Goal: Information Seeking & Learning: Learn about a topic

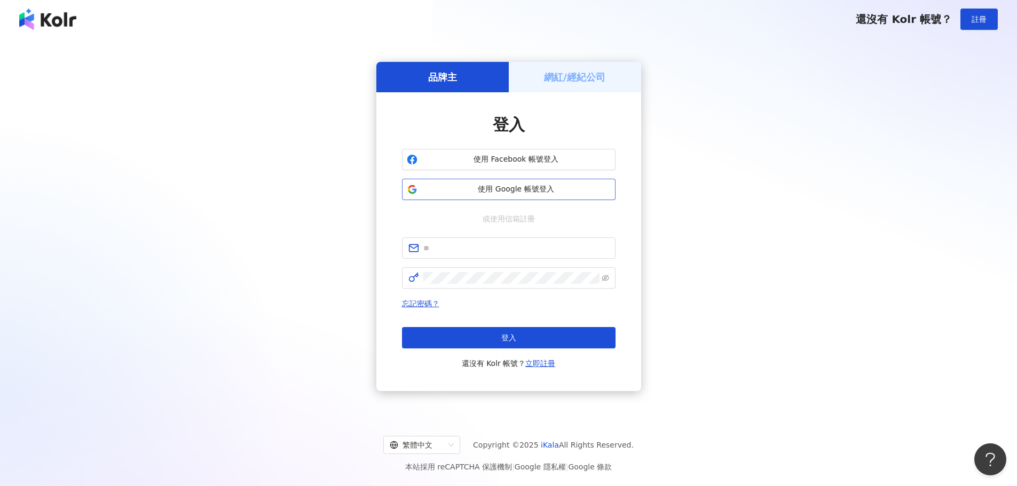
click at [494, 187] on span "使用 Google 帳號登入" at bounding box center [516, 189] width 189 height 11
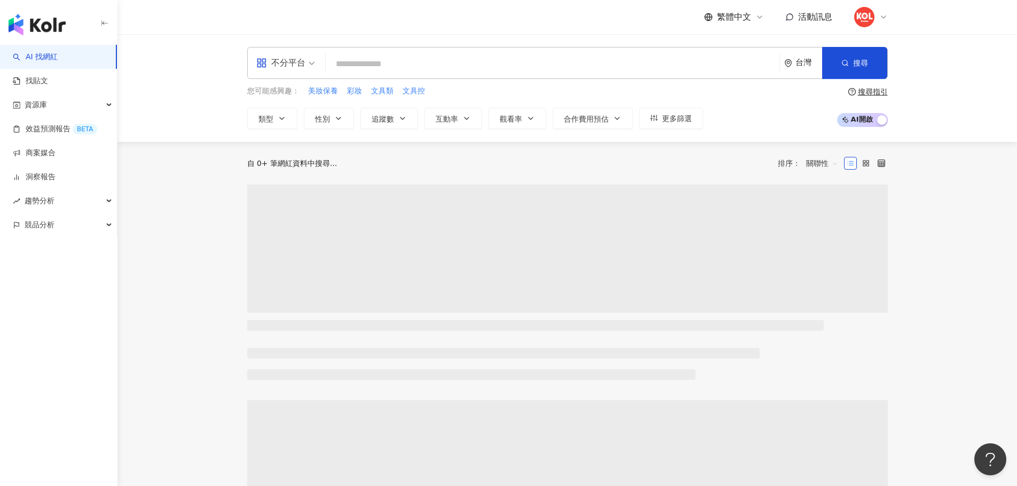
click at [885, 18] on icon at bounding box center [883, 17] width 9 height 9
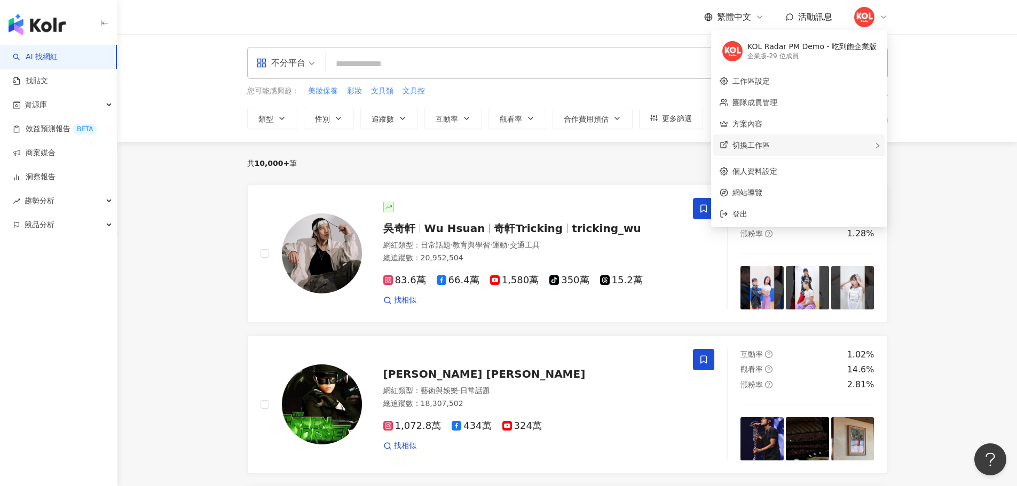
click at [770, 142] on span "切換工作區" at bounding box center [750, 145] width 37 height 9
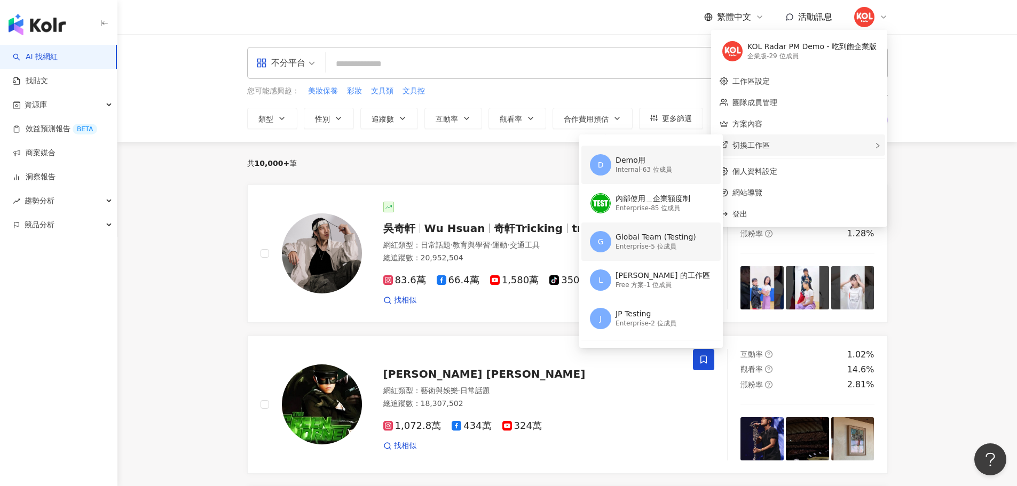
scroll to position [45, 0]
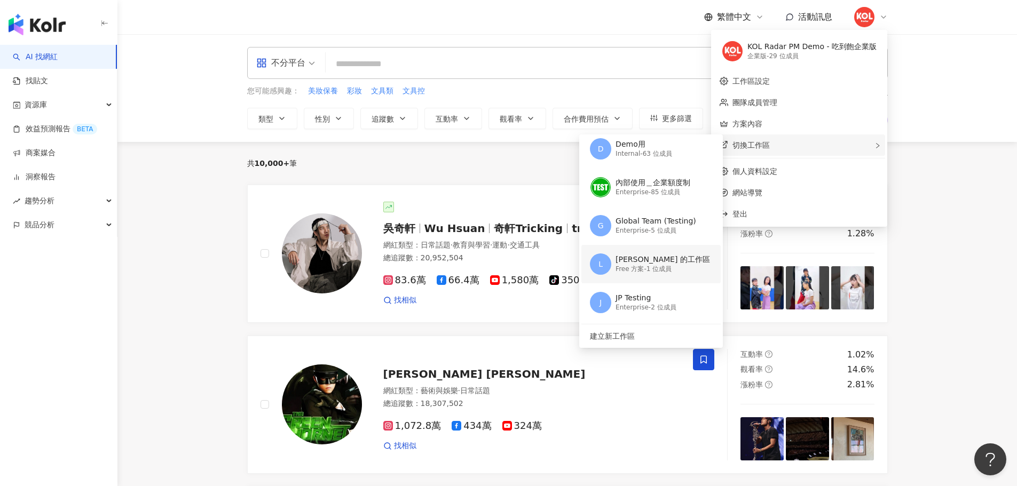
click at [648, 273] on div "Free 方案 - 1 位成員" at bounding box center [662, 269] width 94 height 9
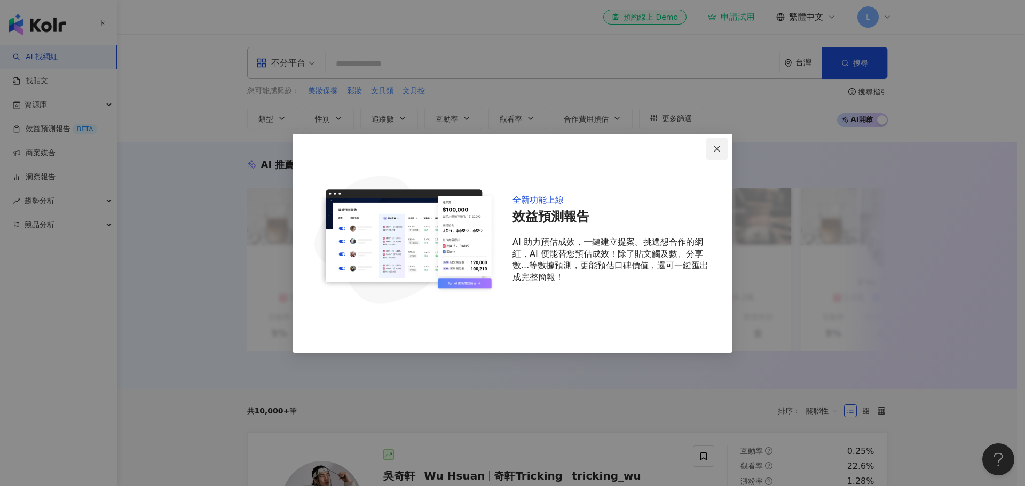
click at [714, 146] on icon "close" at bounding box center [716, 149] width 9 height 9
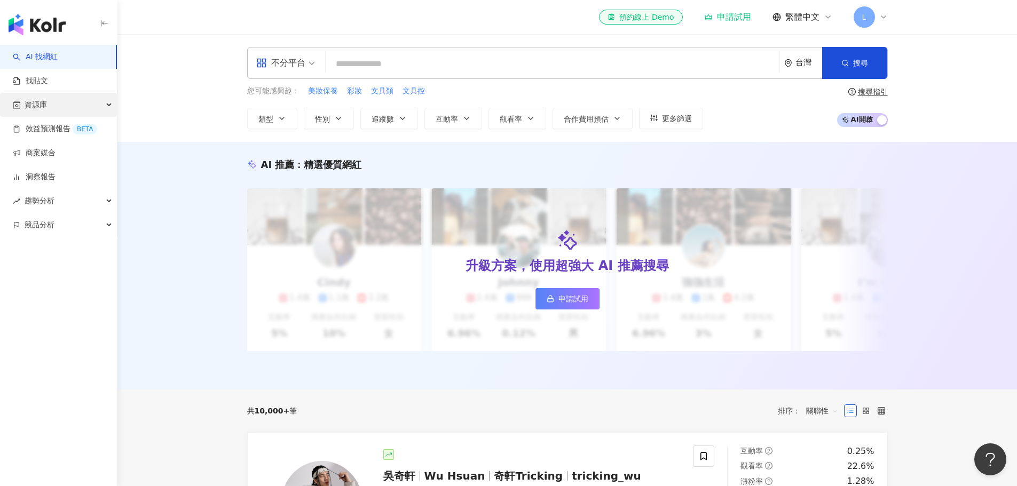
click at [57, 93] on div "資源庫" at bounding box center [58, 105] width 117 height 24
click at [48, 83] on link "找貼文" at bounding box center [30, 81] width 35 height 11
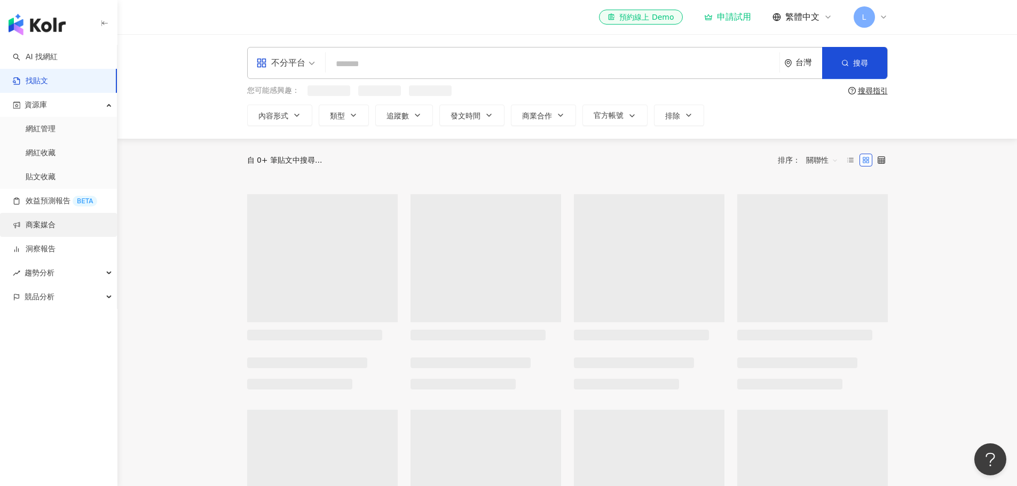
click at [55, 226] on link "商案媒合" at bounding box center [34, 225] width 43 height 11
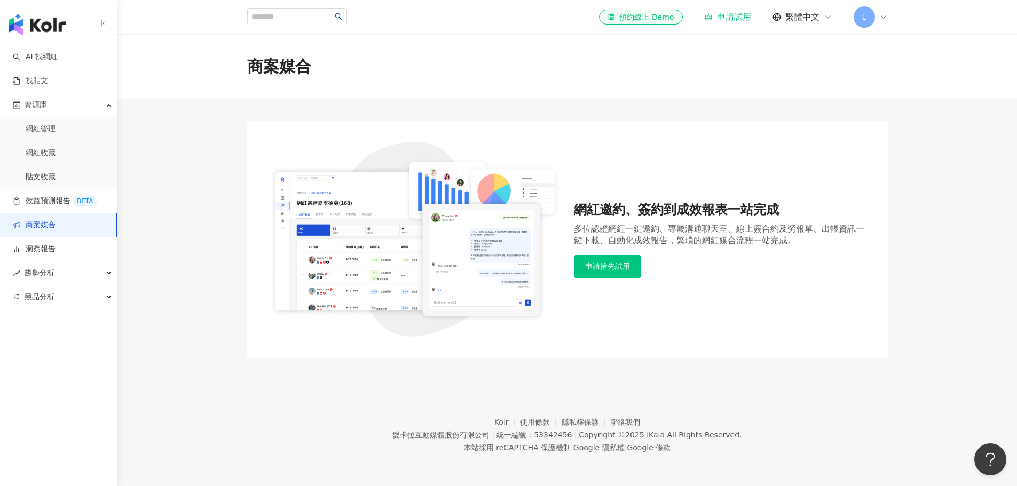
scroll to position [49, 0]
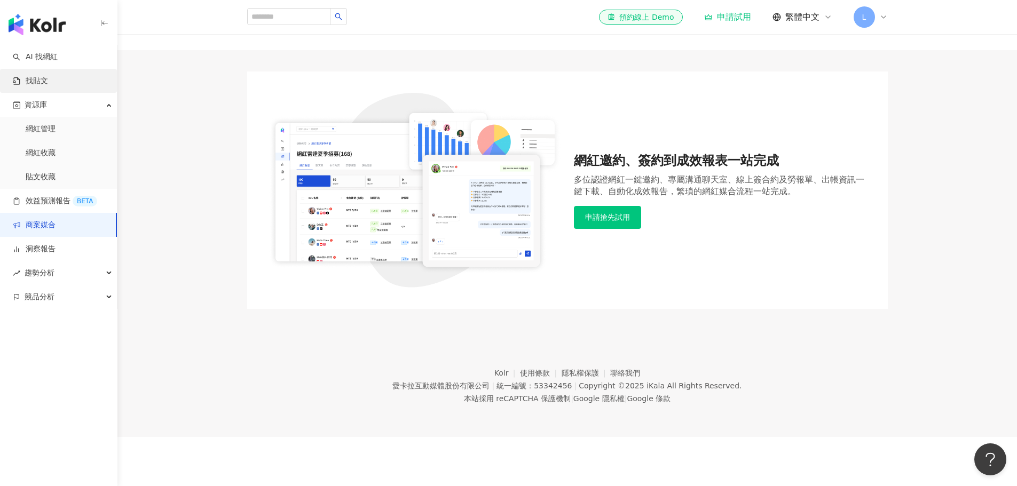
click at [48, 77] on link "找貼文" at bounding box center [30, 81] width 35 height 11
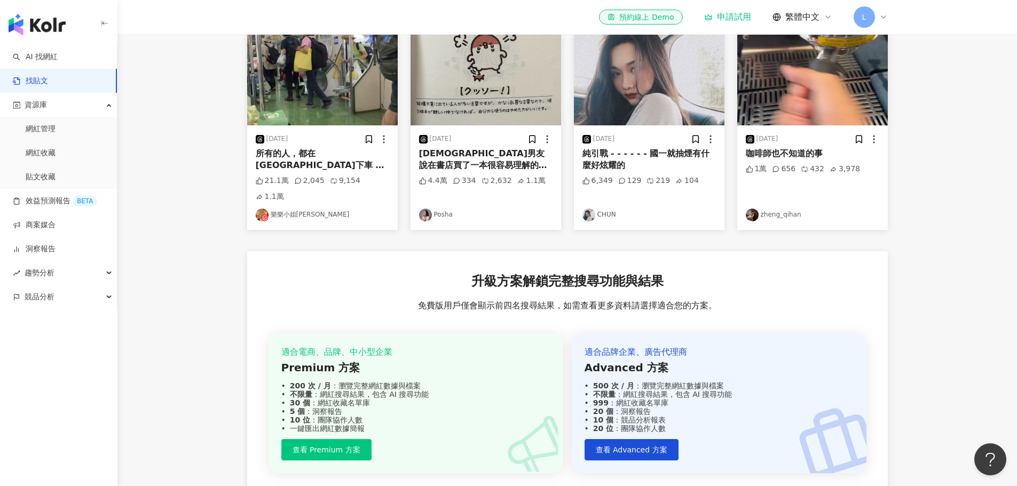
scroll to position [45, 0]
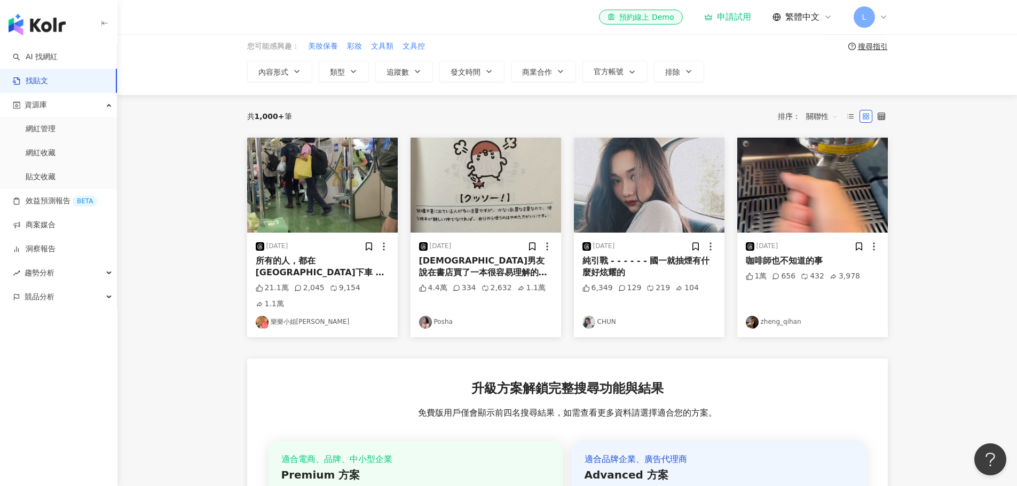
click at [885, 23] on div "L" at bounding box center [870, 16] width 34 height 21
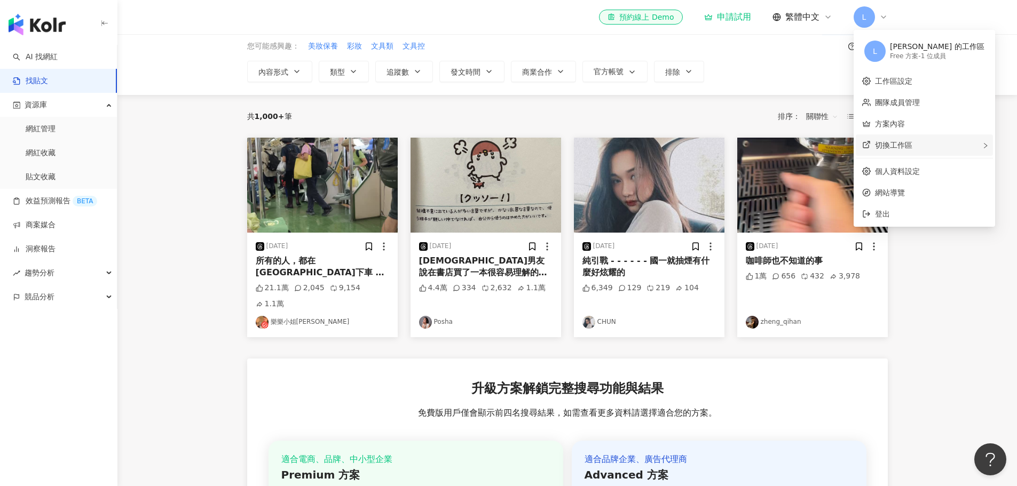
click at [878, 141] on span "切換工作區" at bounding box center [893, 145] width 37 height 9
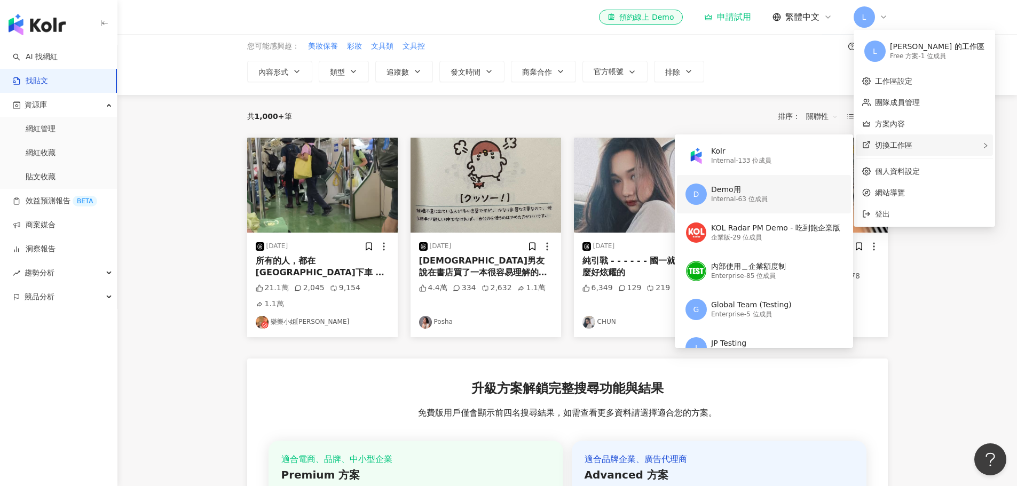
click at [742, 191] on div "Demo用" at bounding box center [739, 190] width 57 height 11
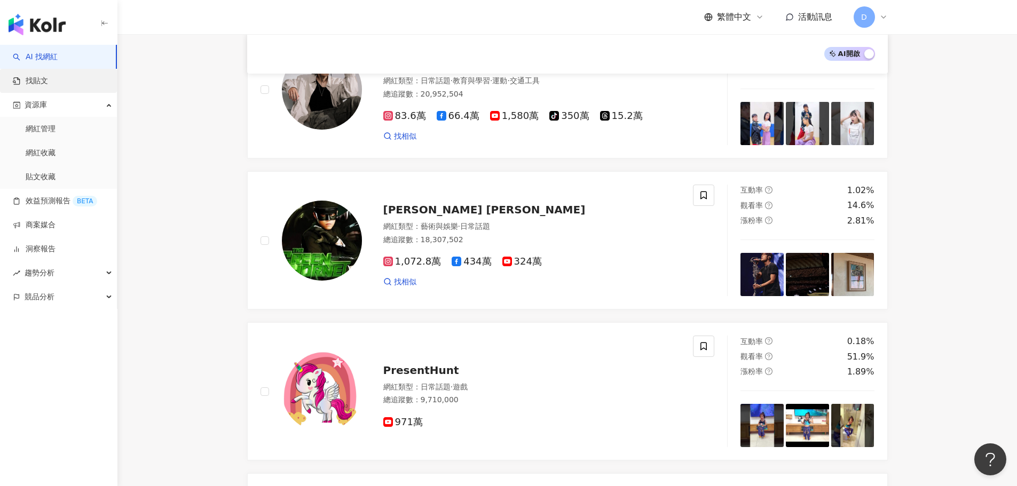
scroll to position [161, 0]
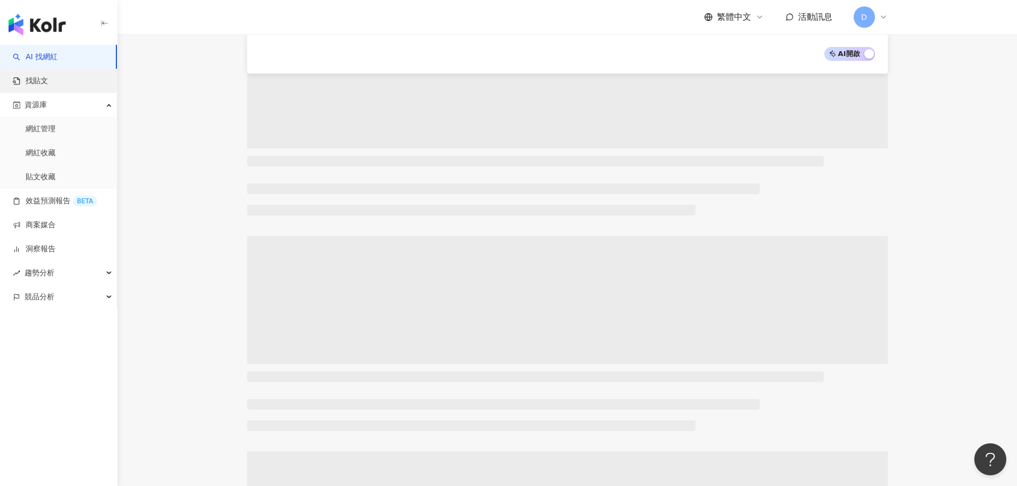
click at [43, 76] on link "找貼文" at bounding box center [30, 81] width 35 height 11
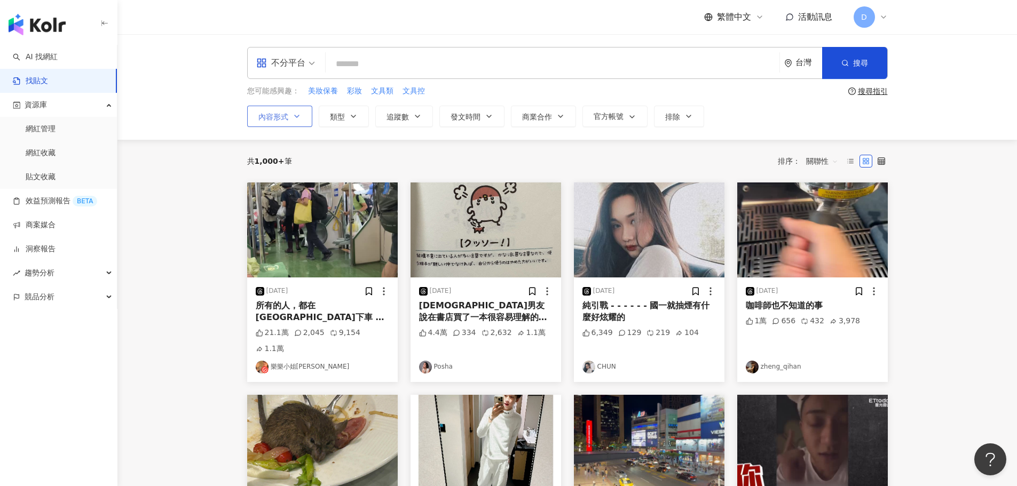
click at [289, 111] on button "內容形式" at bounding box center [279, 116] width 65 height 21
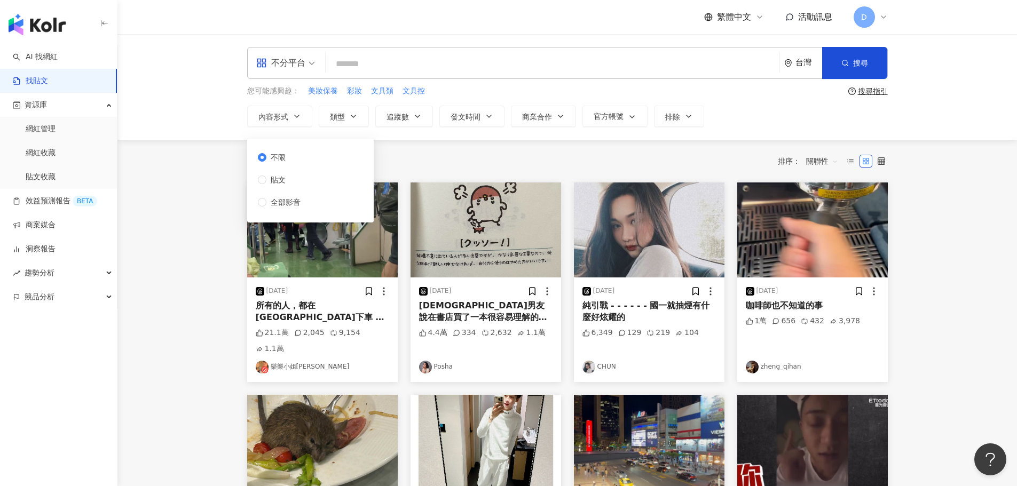
click at [318, 67] on div "不分平台" at bounding box center [285, 62] width 70 height 31
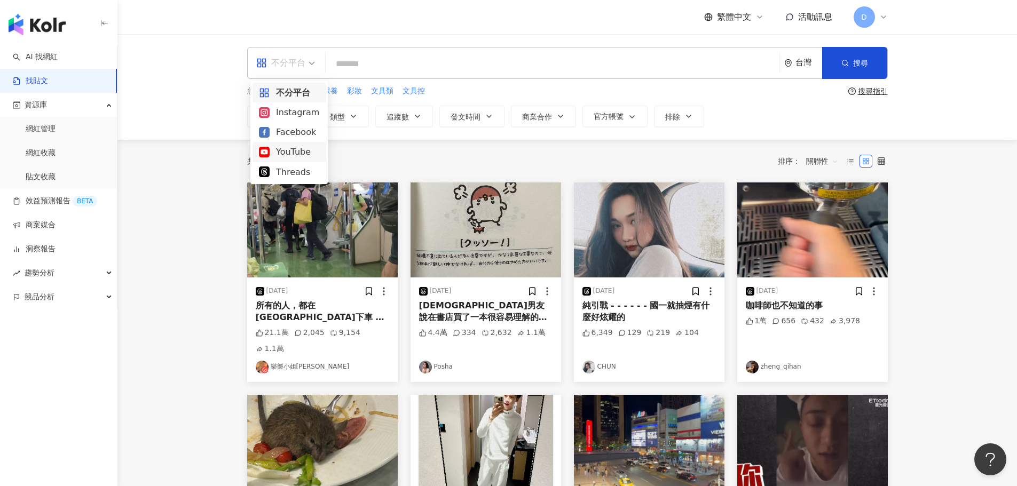
click at [289, 150] on div "YouTube" at bounding box center [289, 151] width 60 height 13
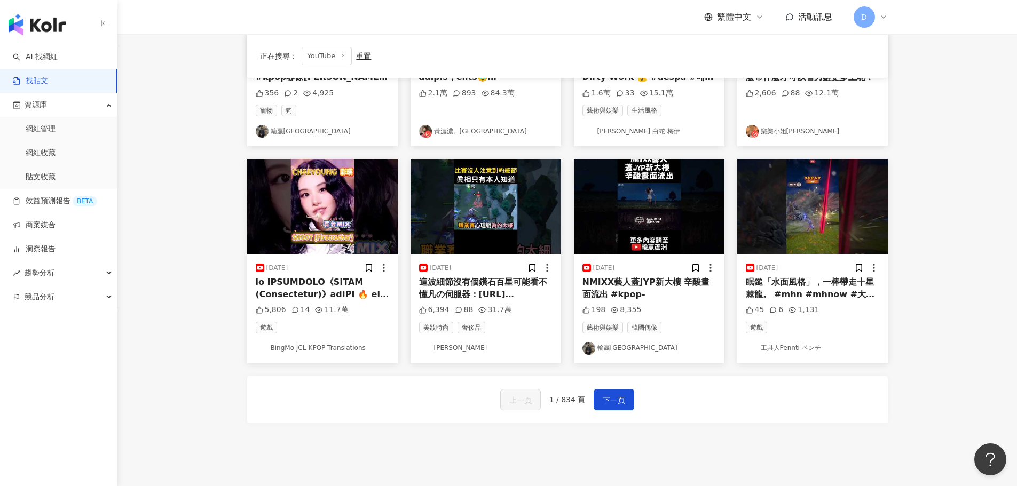
scroll to position [480, 0]
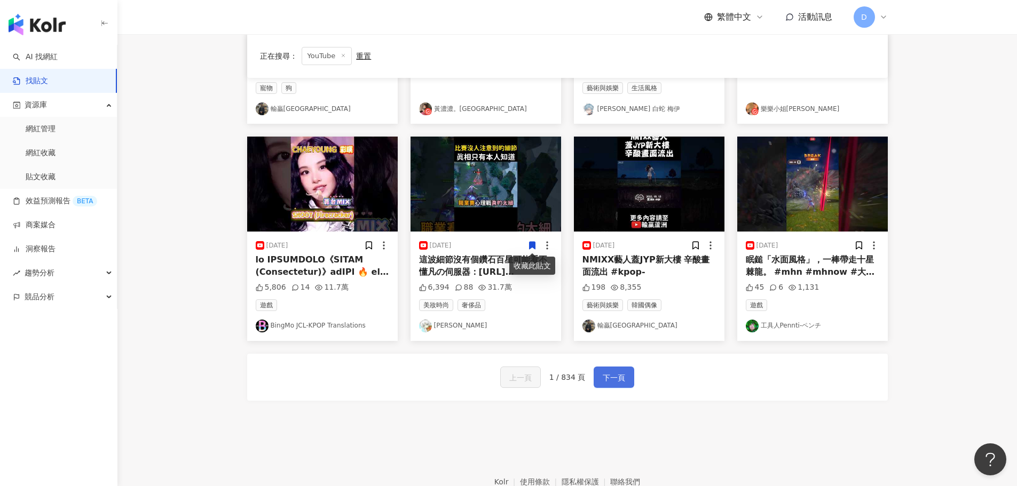
click at [613, 380] on span "下一頁" at bounding box center [613, 377] width 22 height 13
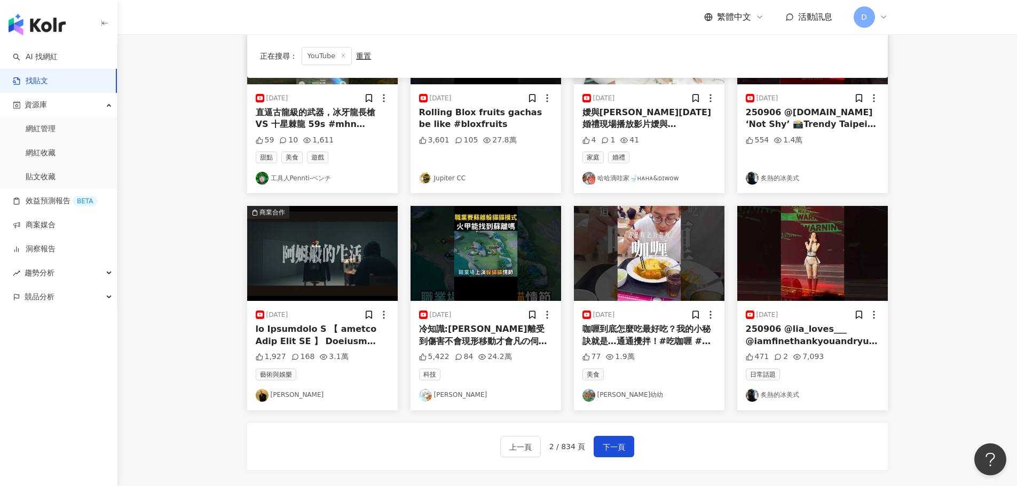
scroll to position [534, 0]
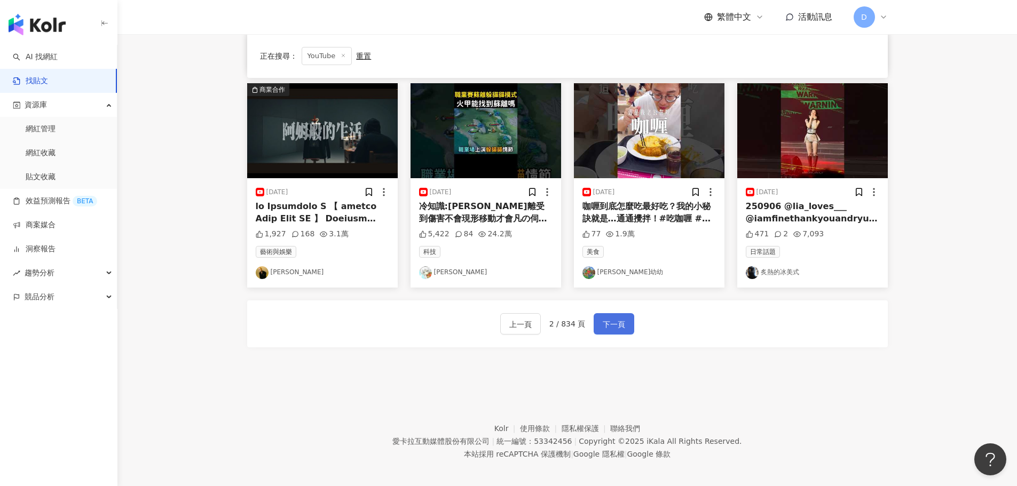
click at [600, 321] on button "下一頁" at bounding box center [613, 323] width 41 height 21
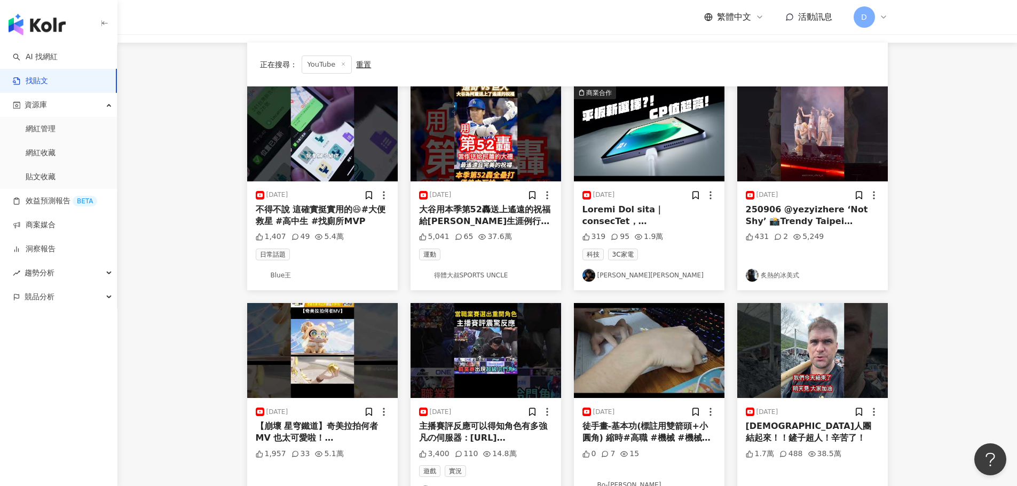
scroll to position [0, 0]
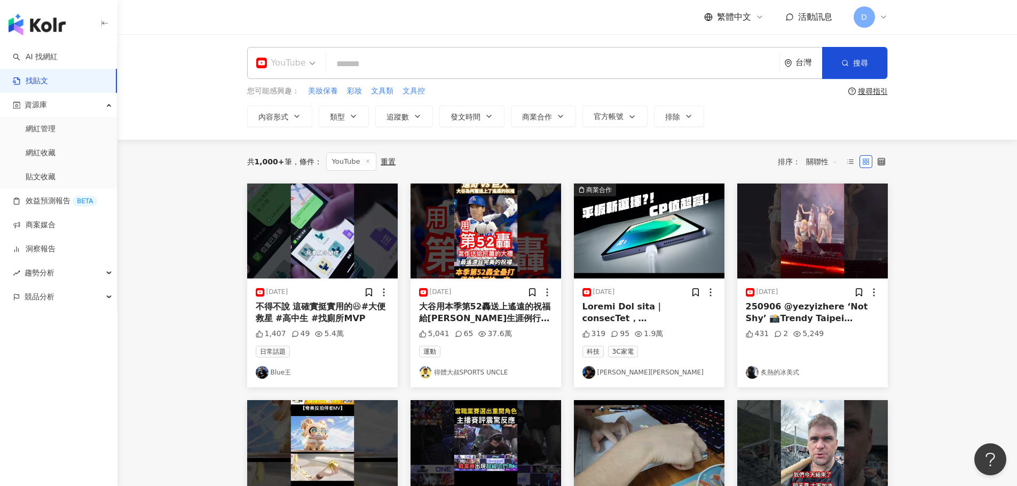
click at [308, 60] on span "YouTube" at bounding box center [285, 62] width 59 height 17
click at [303, 88] on div "不分平台" at bounding box center [289, 92] width 60 height 13
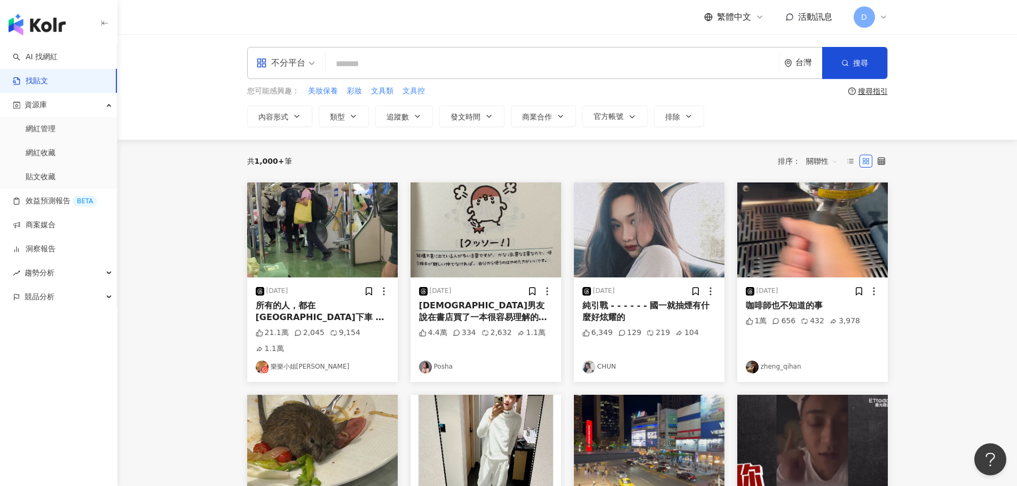
click at [742, 20] on span "繁體中文" at bounding box center [734, 17] width 34 height 12
click at [730, 62] on div "English" at bounding box center [738, 69] width 53 height 19
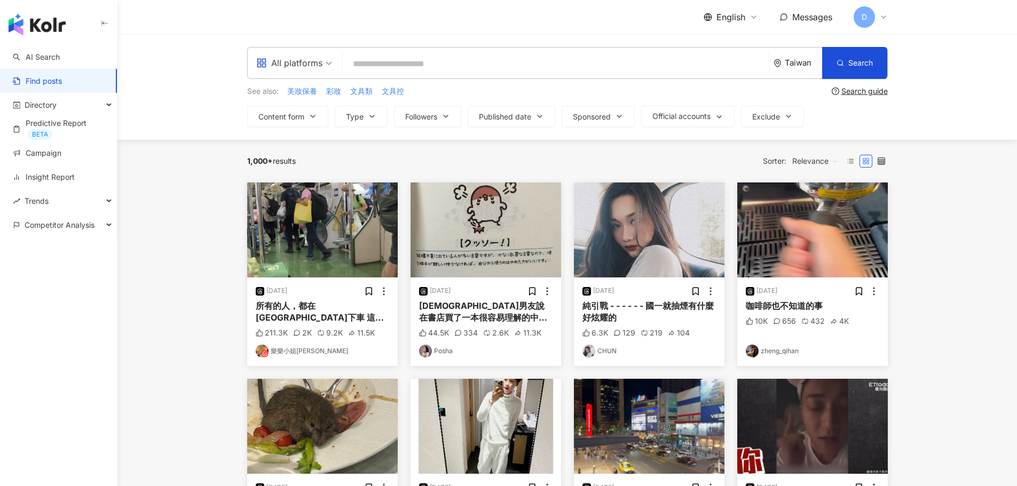
click at [393, 66] on input "search" at bounding box center [555, 63] width 417 height 23
type input "***"
click at [51, 54] on link "AI Search" at bounding box center [36, 57] width 47 height 11
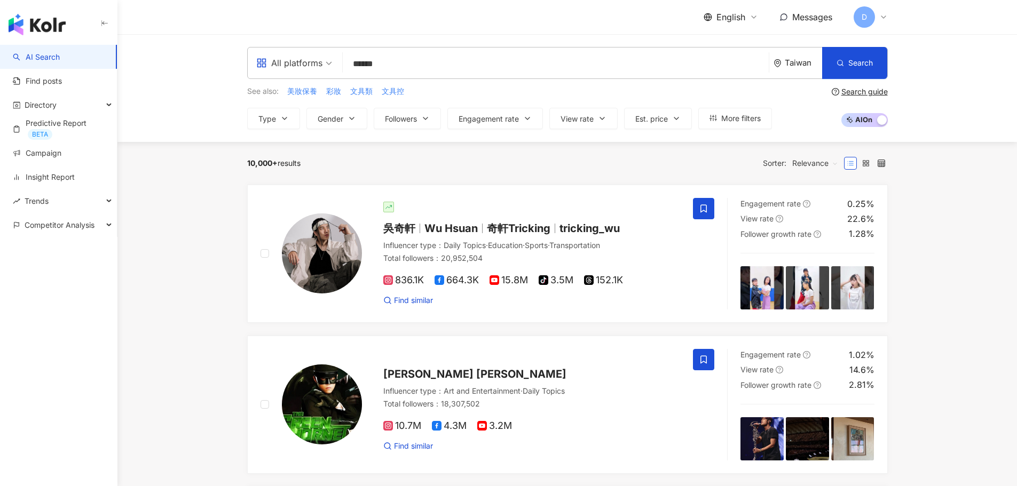
type input "******"
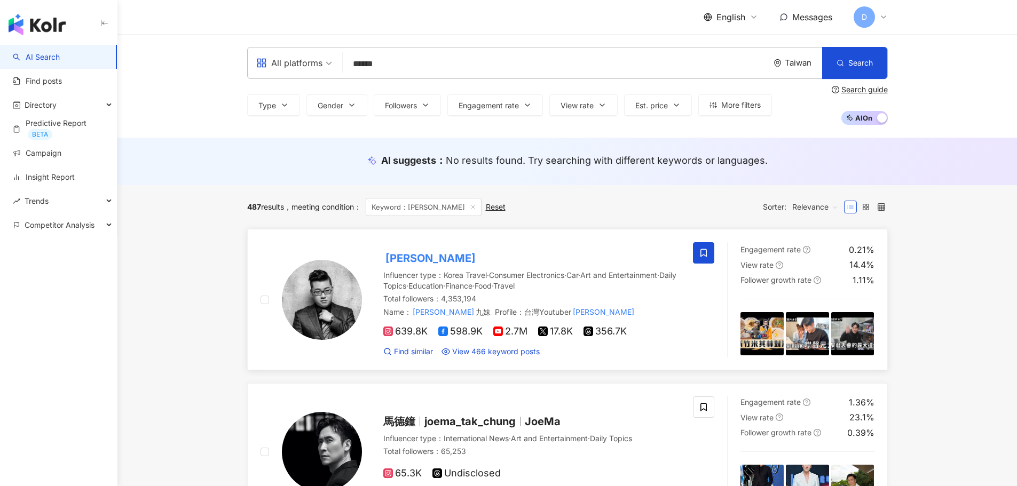
click at [439, 260] on div "Joeman" at bounding box center [531, 258] width 297 height 15
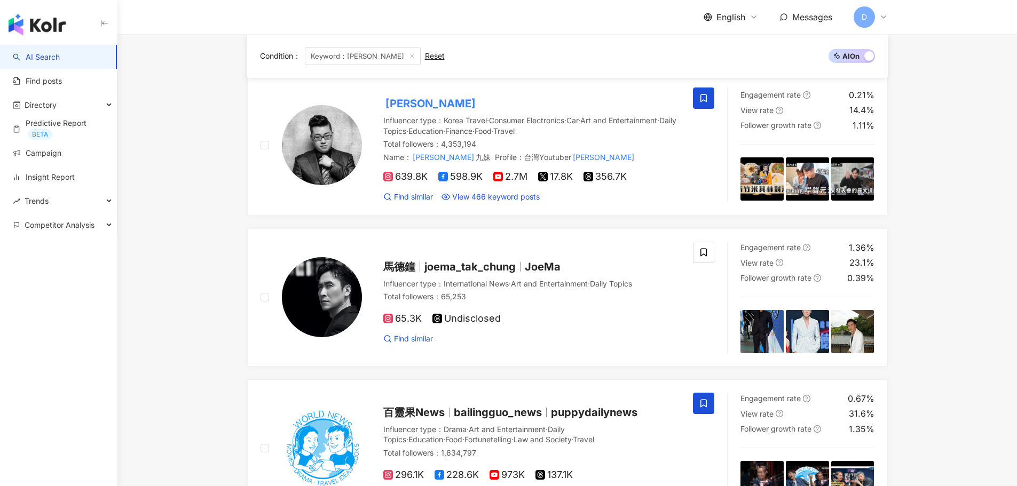
scroll to position [160, 0]
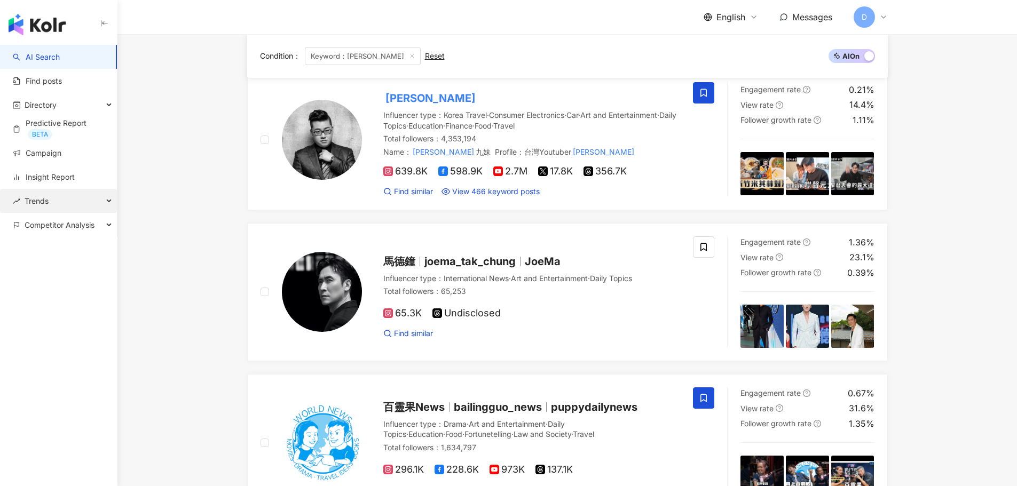
click at [84, 205] on div "Trends" at bounding box center [58, 201] width 117 height 24
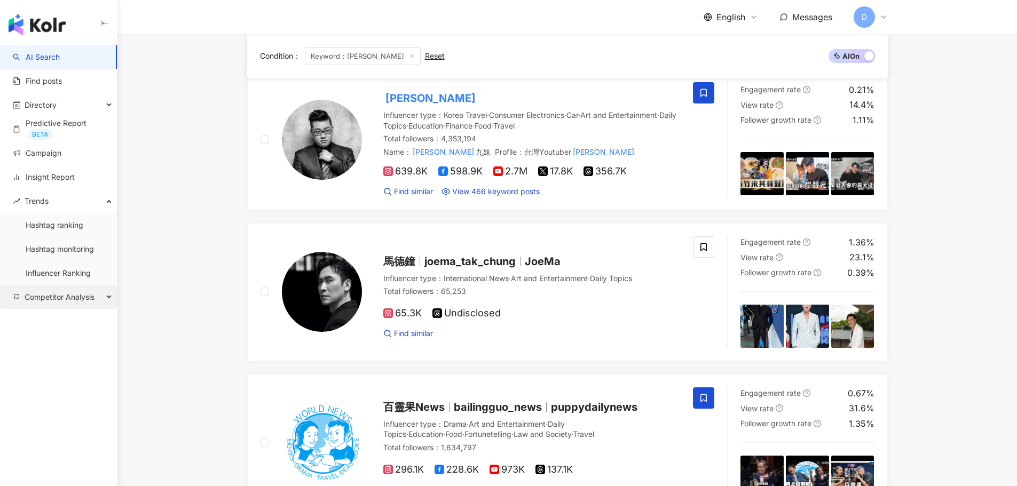
click at [77, 304] on span "Competitor Analysis" at bounding box center [60, 297] width 70 height 24
click at [63, 327] on link "Account analysis" at bounding box center [55, 321] width 59 height 11
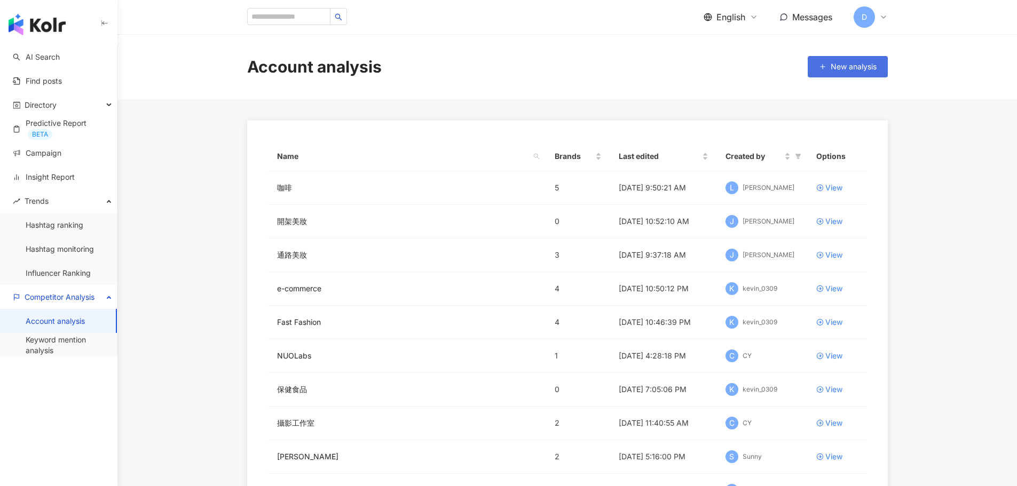
click at [822, 65] on icon "button" at bounding box center [822, 66] width 7 height 7
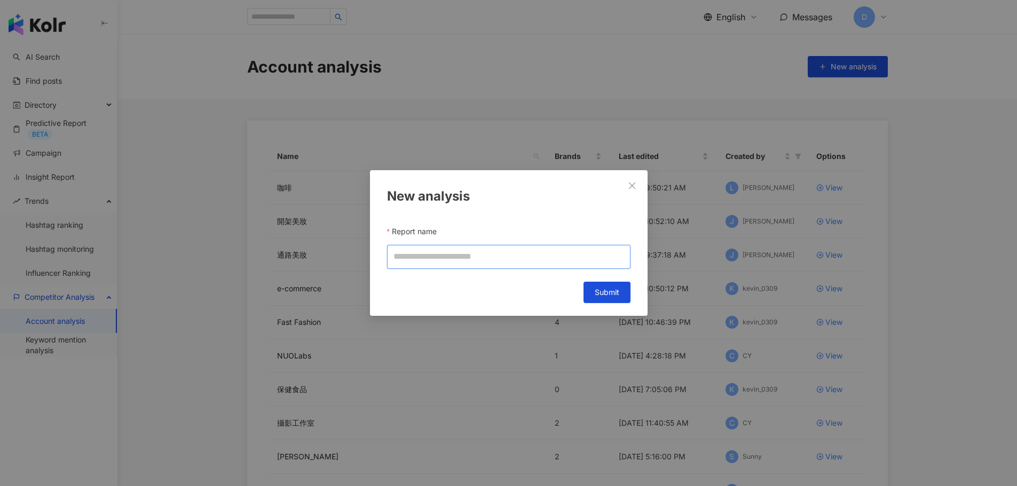
click at [474, 251] on input "Report name" at bounding box center [508, 257] width 243 height 24
click at [511, 264] on input "Report name" at bounding box center [508, 257] width 243 height 24
click at [635, 181] on icon "close" at bounding box center [632, 185] width 9 height 9
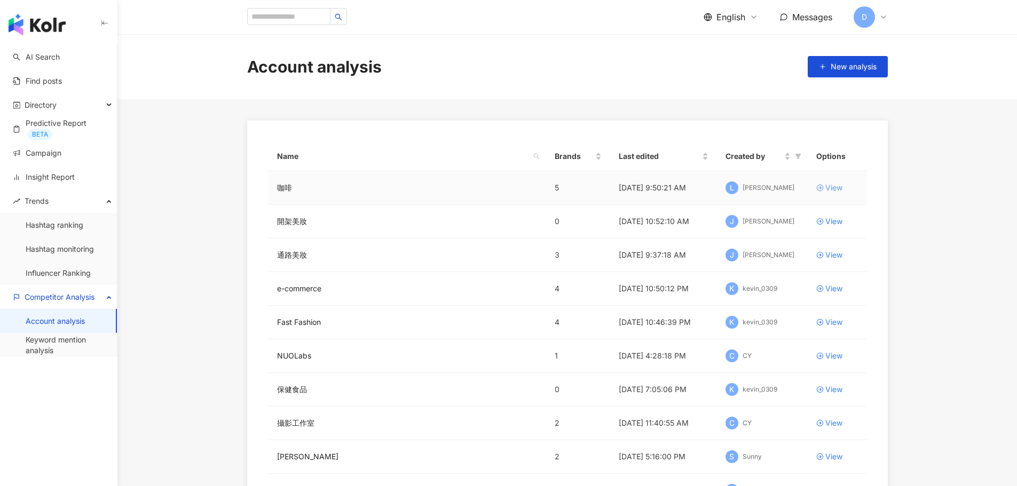
click at [823, 186] on link "View" at bounding box center [837, 188] width 42 height 12
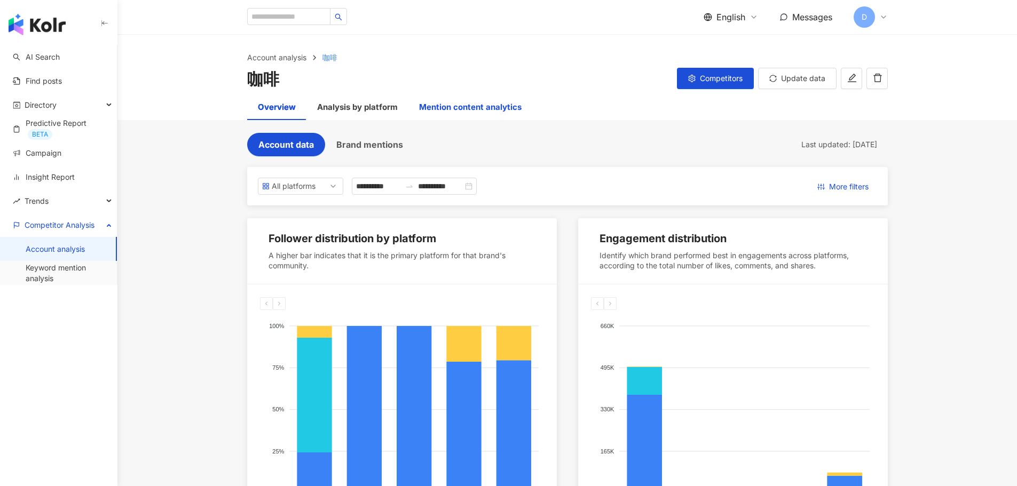
click at [429, 107] on div "Mention content analytics" at bounding box center [470, 107] width 102 height 13
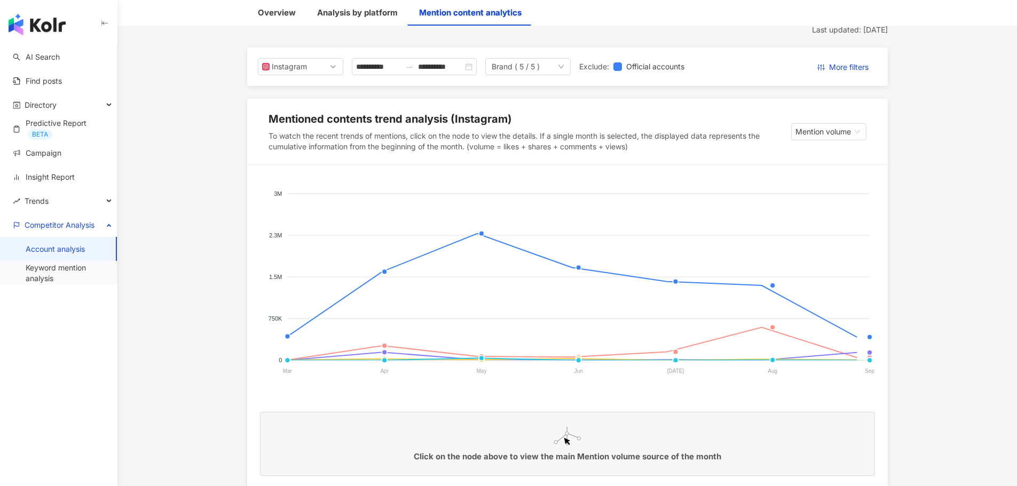
scroll to position [107, 0]
click at [540, 64] on div "Brand ( 5 / 5 )" at bounding box center [515, 68] width 48 height 16
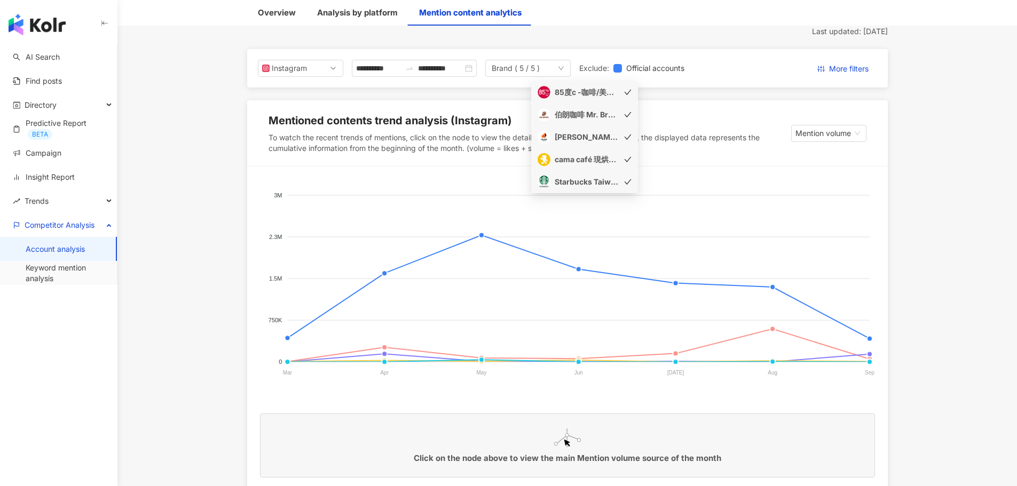
click at [561, 94] on div "85度c -咖啡/美食/必吃甜點/蛋糕/麵包/飲料" at bounding box center [586, 92] width 64 height 12
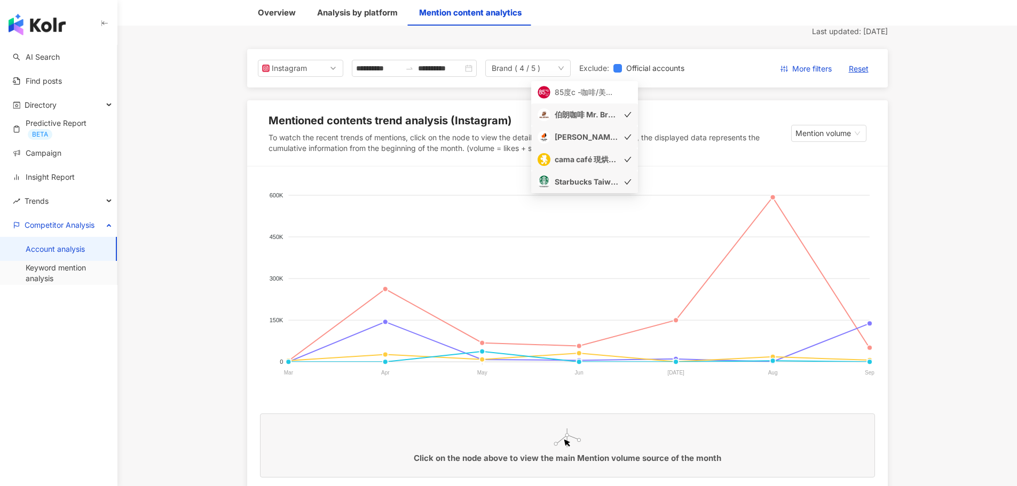
click at [607, 118] on div "伯朗咖啡 Mr. Brown" at bounding box center [586, 115] width 64 height 12
click at [605, 131] on div "路易莎咖啡 Louisa Coffee" at bounding box center [577, 137] width 81 height 13
click at [601, 156] on div "cama café 現烘咖啡專門店☕️" at bounding box center [586, 160] width 64 height 12
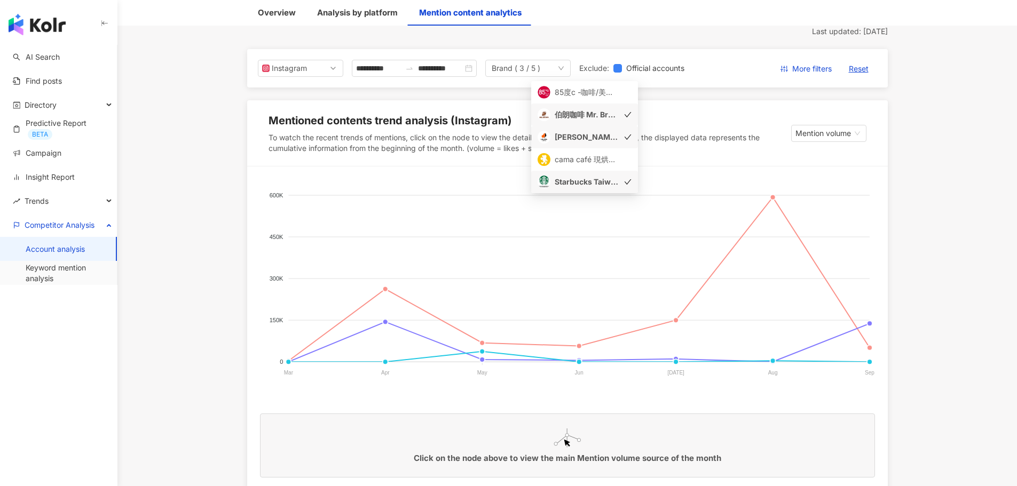
click at [607, 138] on div "路易莎咖啡 Louisa Coffee" at bounding box center [586, 137] width 64 height 12
click at [607, 114] on div "伯朗咖啡 Mr. Brown" at bounding box center [586, 115] width 64 height 12
click at [601, 136] on div "路易莎咖啡 Louisa Coffee" at bounding box center [586, 137] width 64 height 12
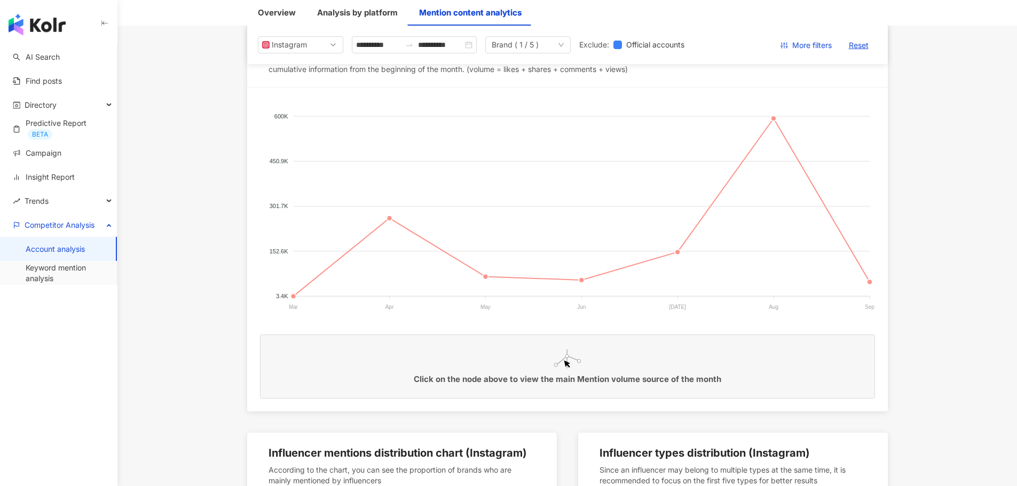
scroll to position [107, 0]
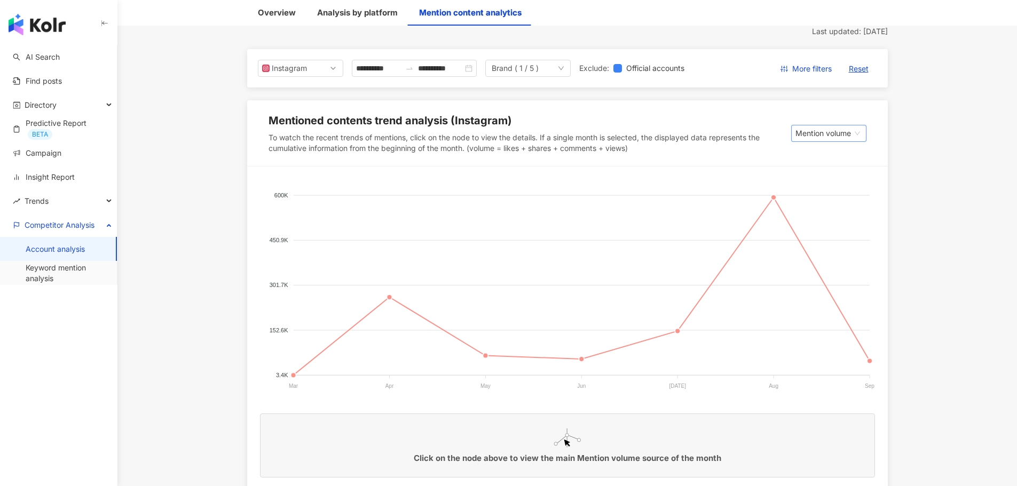
click at [804, 133] on span "Mention volume" at bounding box center [828, 133] width 67 height 16
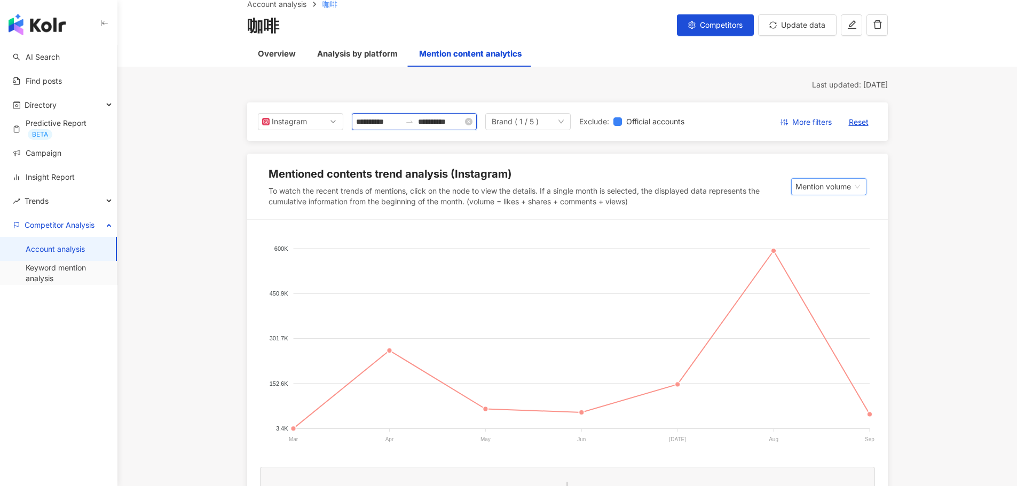
click at [463, 124] on input "**********" at bounding box center [440, 122] width 45 height 12
click at [521, 88] on div "Last updated: 9/29/25" at bounding box center [567, 85] width 640 height 11
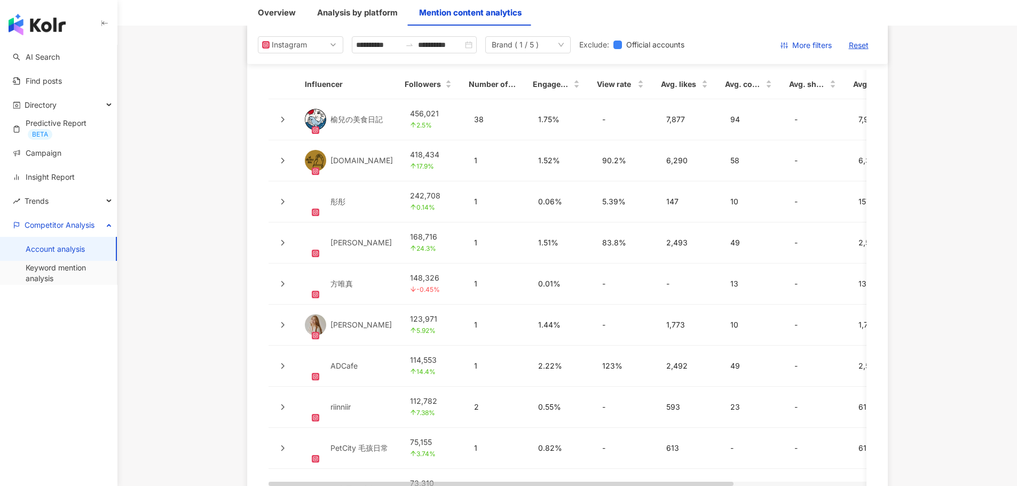
scroll to position [2375, 0]
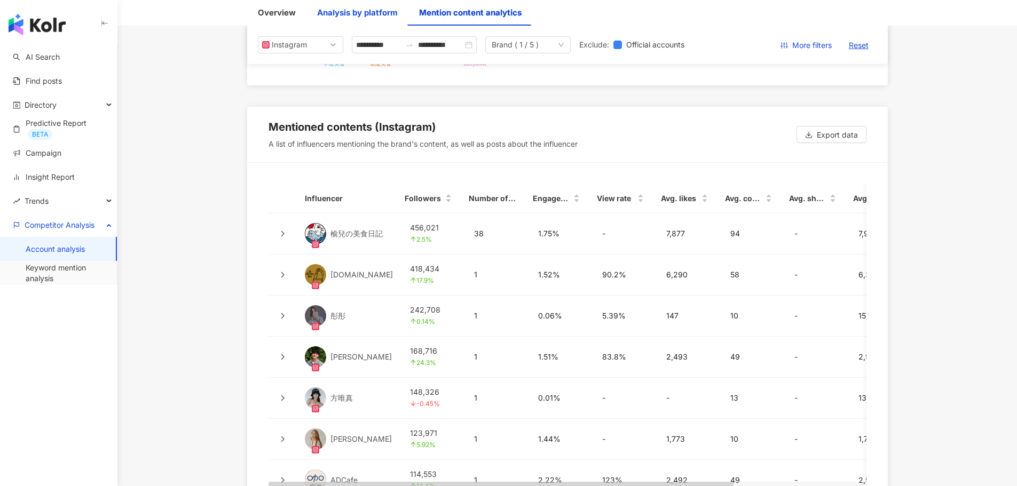
click at [354, 11] on div "Analysis by platform" at bounding box center [357, 12] width 81 height 13
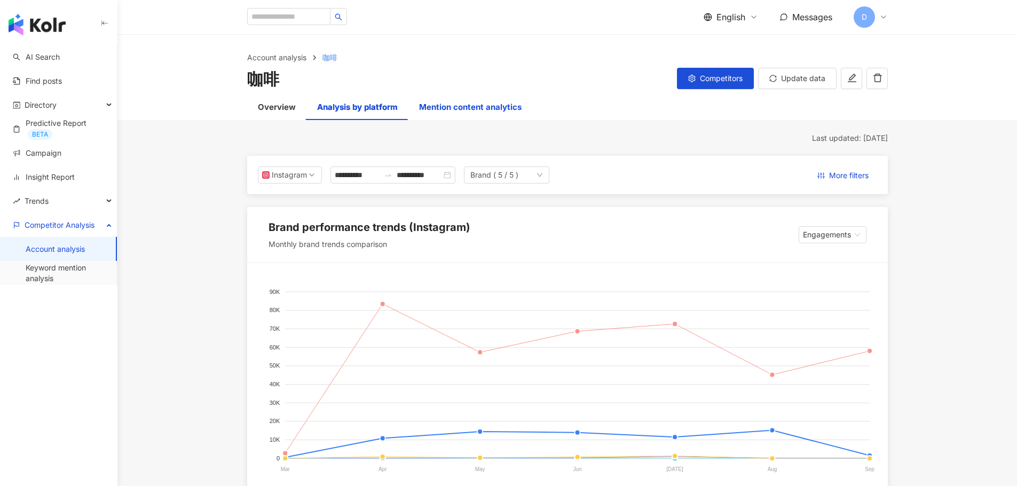
click at [480, 107] on div "Mention content analytics" at bounding box center [470, 107] width 102 height 13
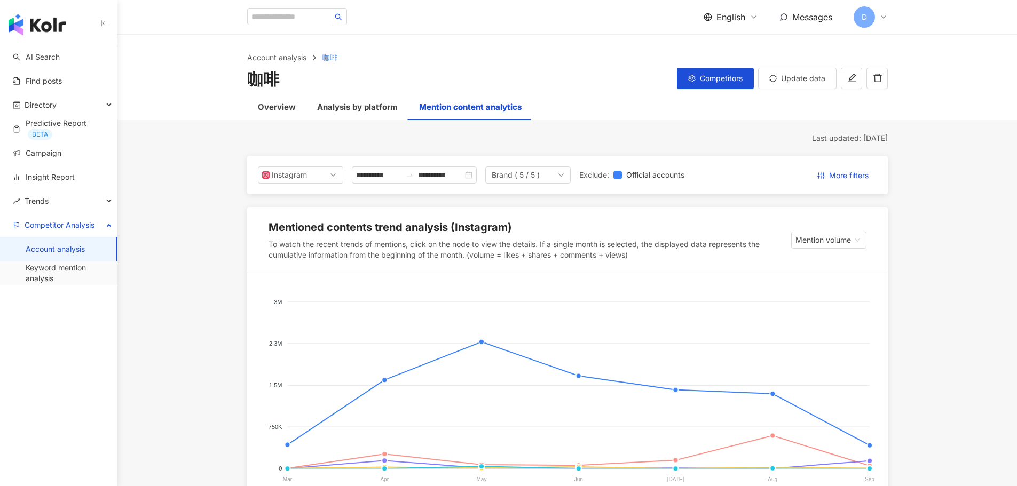
click at [570, 176] on div "Brand ( 5 / 5 )" at bounding box center [527, 174] width 85 height 17
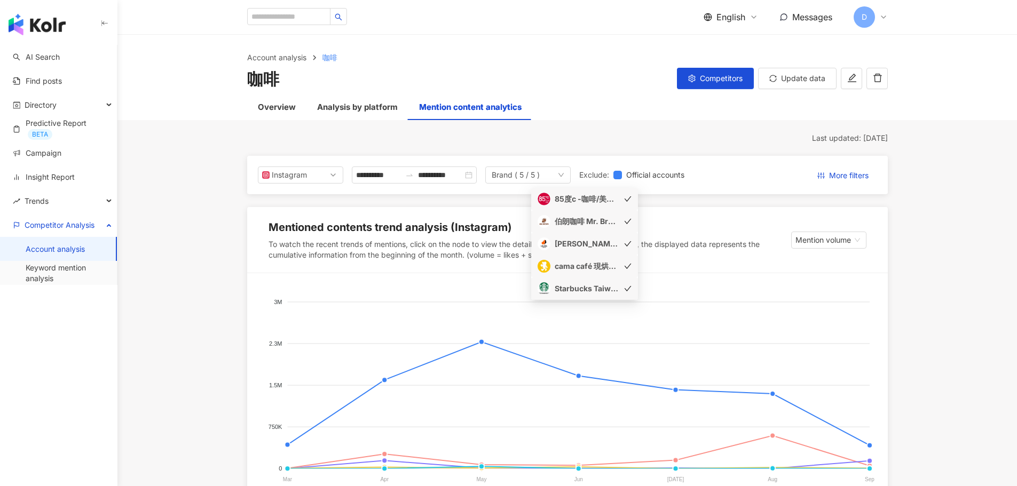
click at [607, 197] on div "85度c -咖啡/美食/必吃甜點/蛋糕/麵包/飲料" at bounding box center [586, 199] width 64 height 12
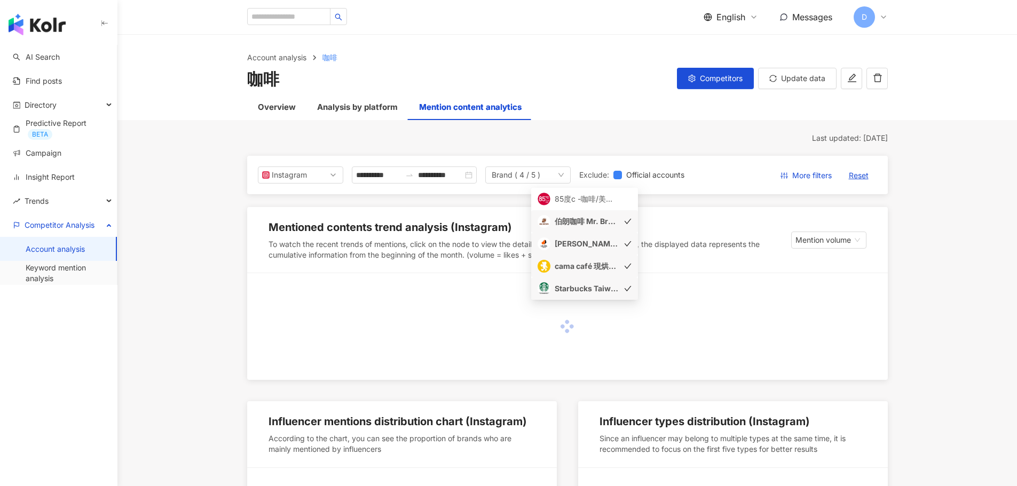
click at [605, 221] on div "伯朗咖啡 Mr. Brown" at bounding box center [586, 222] width 64 height 12
click at [602, 244] on div "路易莎咖啡 Louisa Coffee" at bounding box center [586, 244] width 64 height 12
click at [601, 266] on div "cama café 現烘咖啡專門店☕️" at bounding box center [586, 266] width 64 height 12
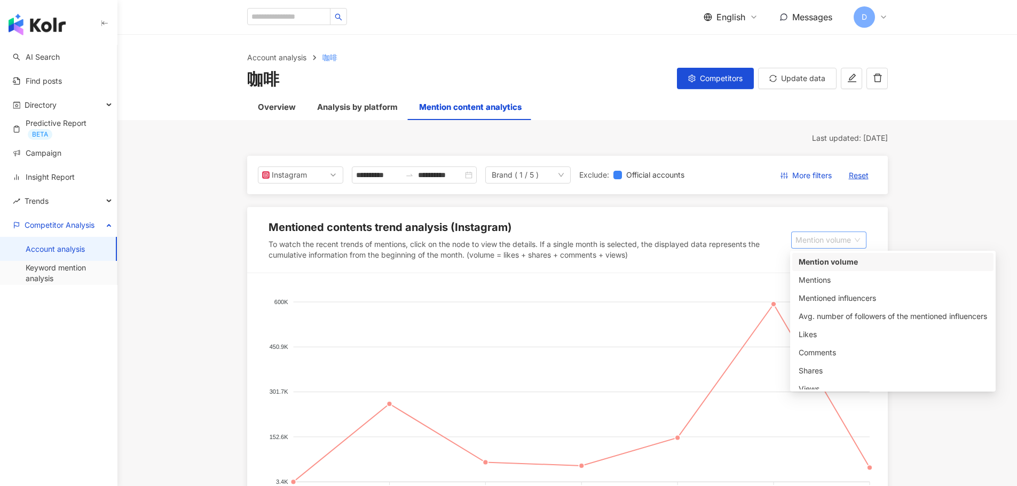
click at [823, 243] on span "Mention volume" at bounding box center [828, 240] width 67 height 16
click at [840, 280] on div "Mentions" at bounding box center [892, 280] width 188 height 12
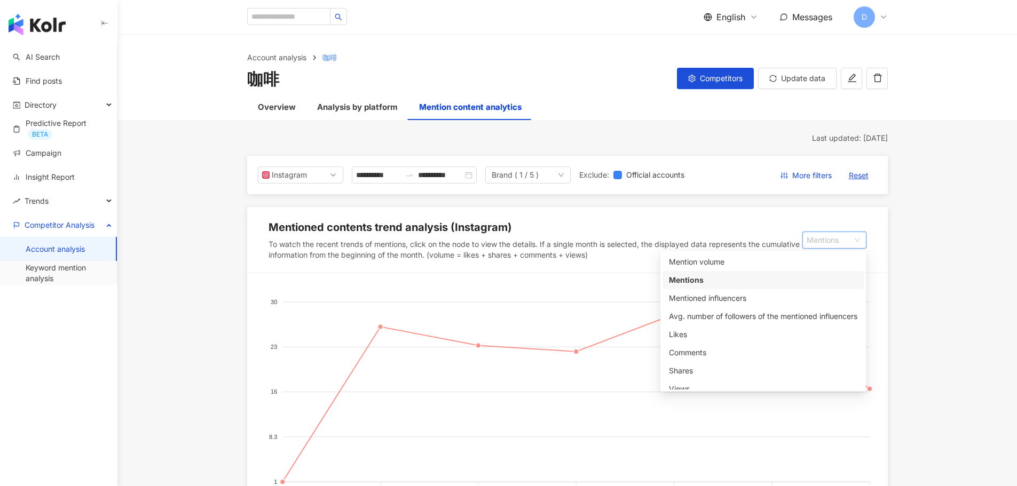
click at [836, 240] on span "Mentions" at bounding box center [833, 240] width 55 height 16
click at [785, 304] on div "Mentioned influencers" at bounding box center [763, 298] width 188 height 12
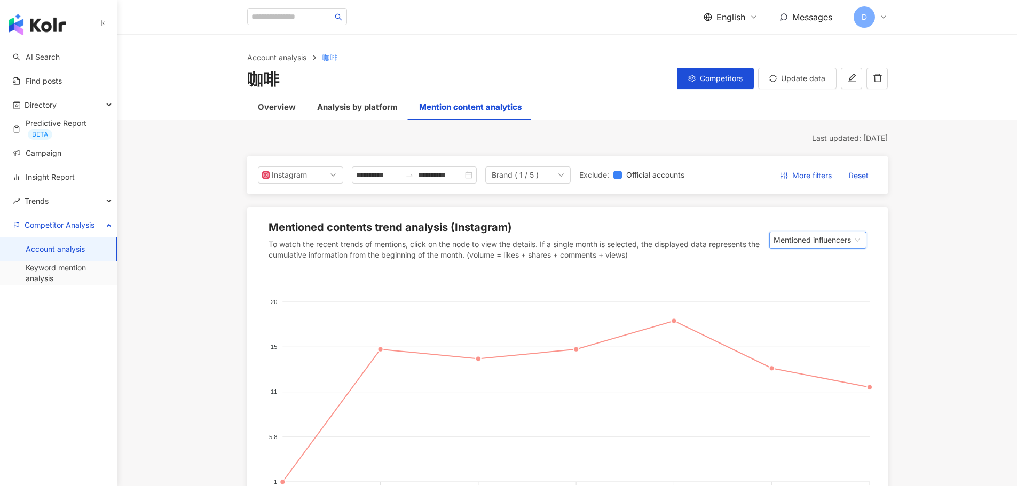
click at [826, 245] on span "Mentioned influencers" at bounding box center [817, 240] width 89 height 16
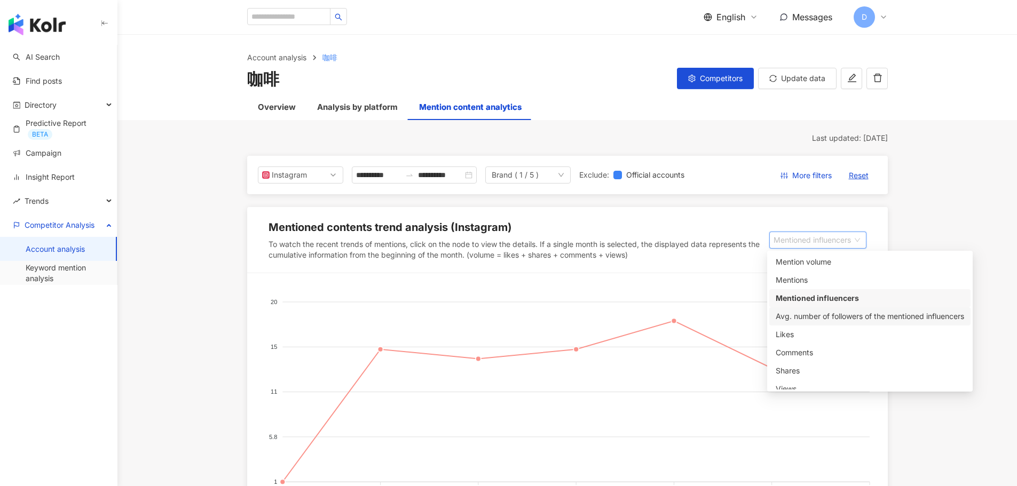
click at [804, 316] on div "Avg. number of followers of the mentioned influencers" at bounding box center [869, 317] width 188 height 12
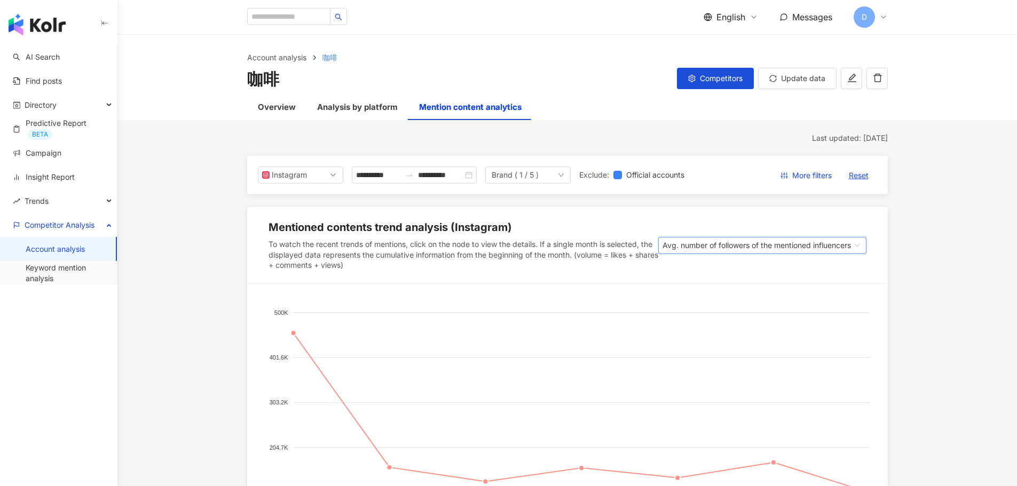
click at [804, 243] on span "Avg. number of followers of the mentioned influencers" at bounding box center [762, 245] width 200 height 16
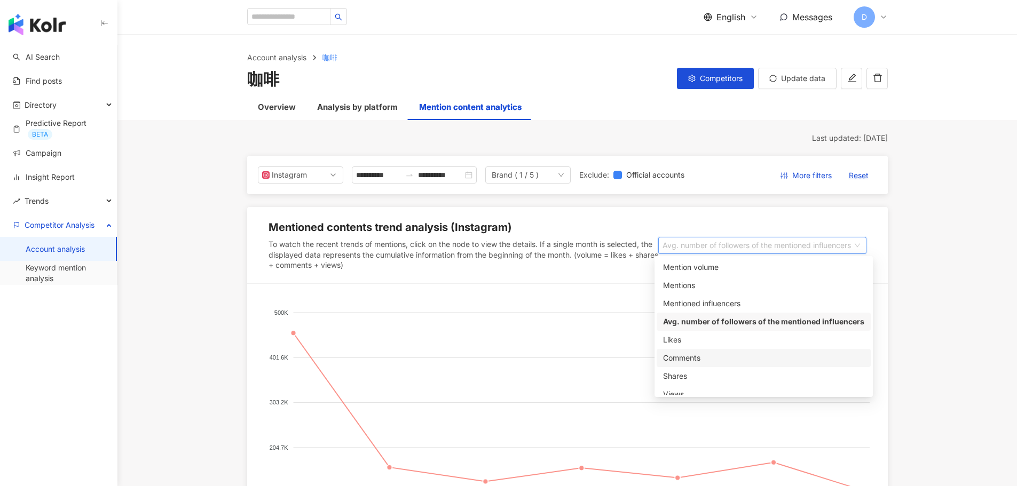
click at [759, 352] on div "Comments" at bounding box center [763, 358] width 214 height 18
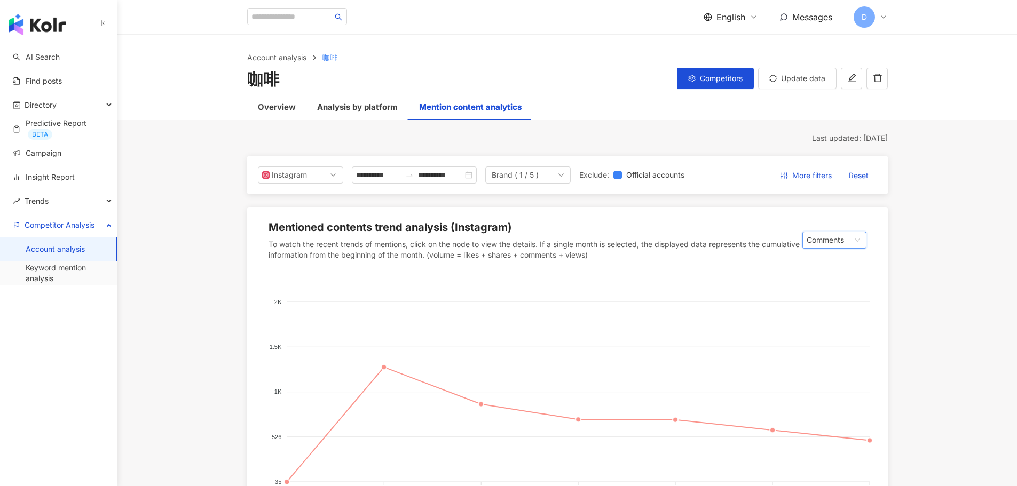
click at [826, 250] on div "Mentioned contents trend analysis (Instagram) To watch the recent trends of men…" at bounding box center [567, 240] width 640 height 66
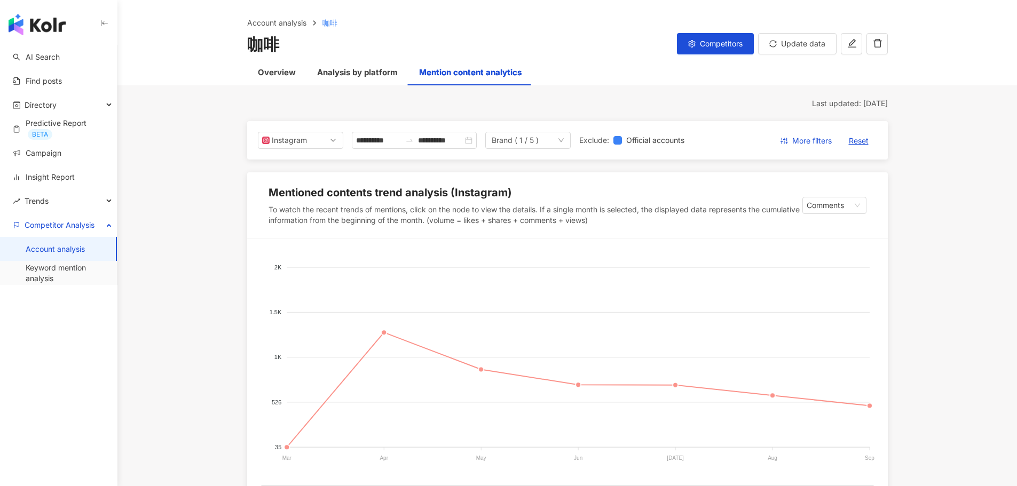
scroll to position [53, 0]
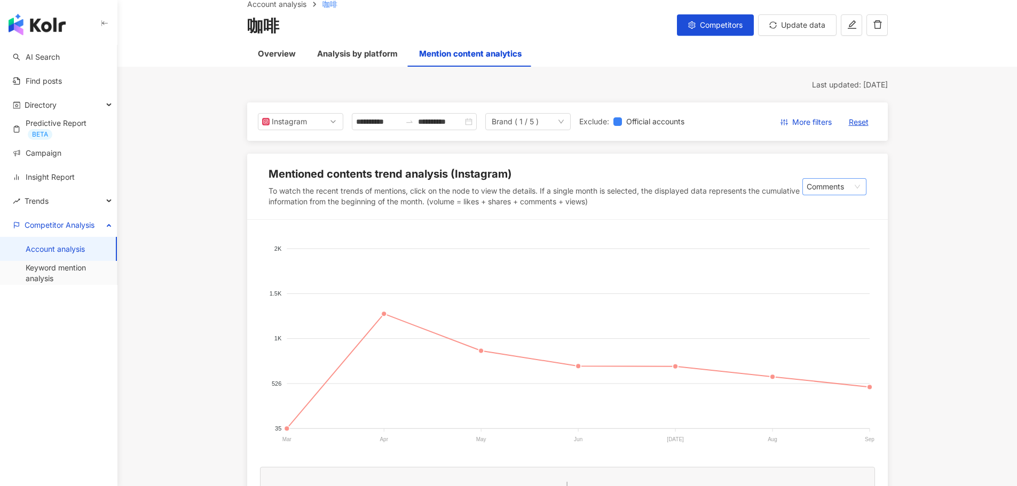
click at [822, 191] on span "Comments" at bounding box center [833, 187] width 55 height 16
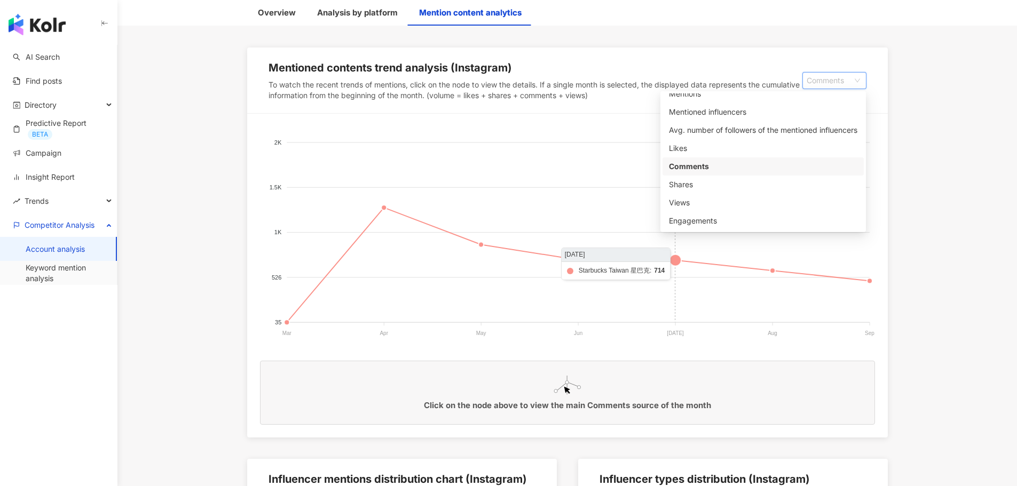
scroll to position [160, 0]
click at [702, 221] on div "Engagements" at bounding box center [763, 221] width 188 height 12
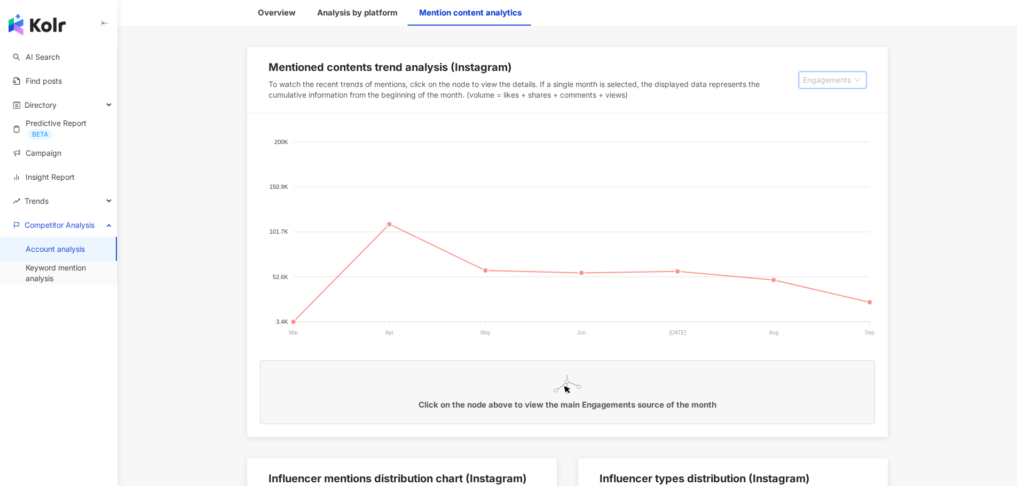
click at [820, 88] on div "Engagements" at bounding box center [832, 80] width 68 height 17
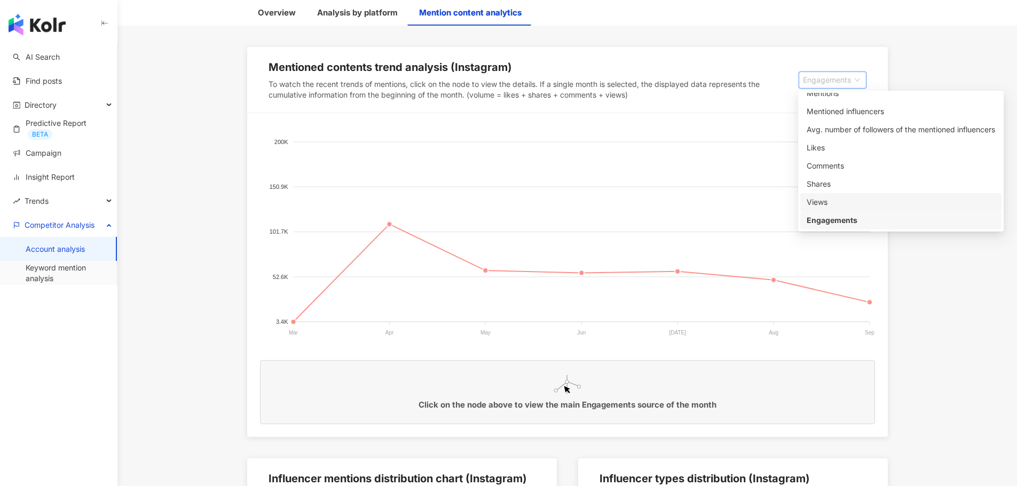
click at [833, 196] on div "Views" at bounding box center [900, 202] width 188 height 12
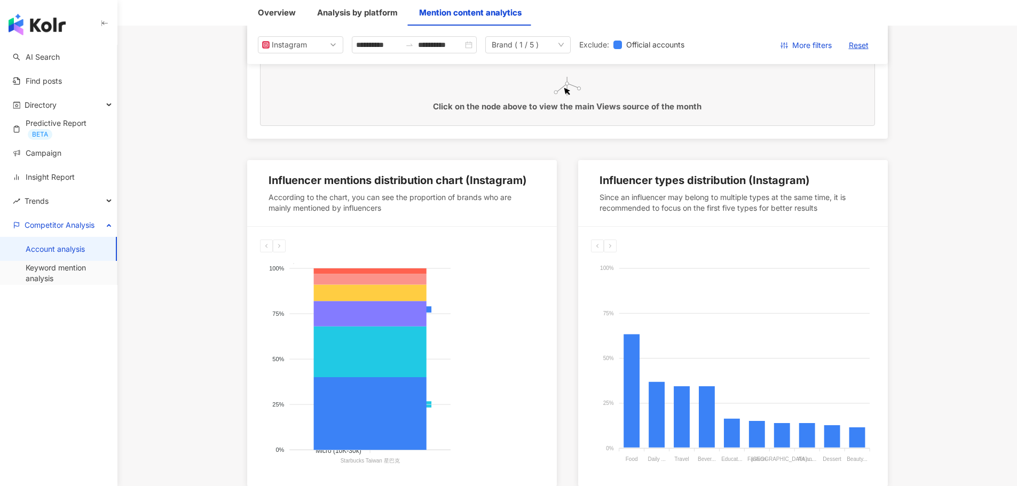
scroll to position [374, 0]
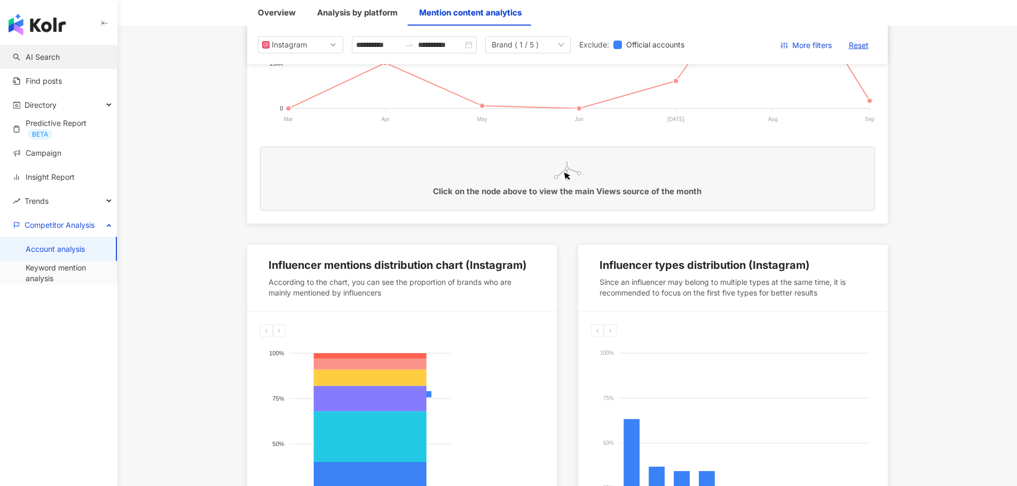
click at [53, 59] on link "AI Search" at bounding box center [36, 57] width 47 height 11
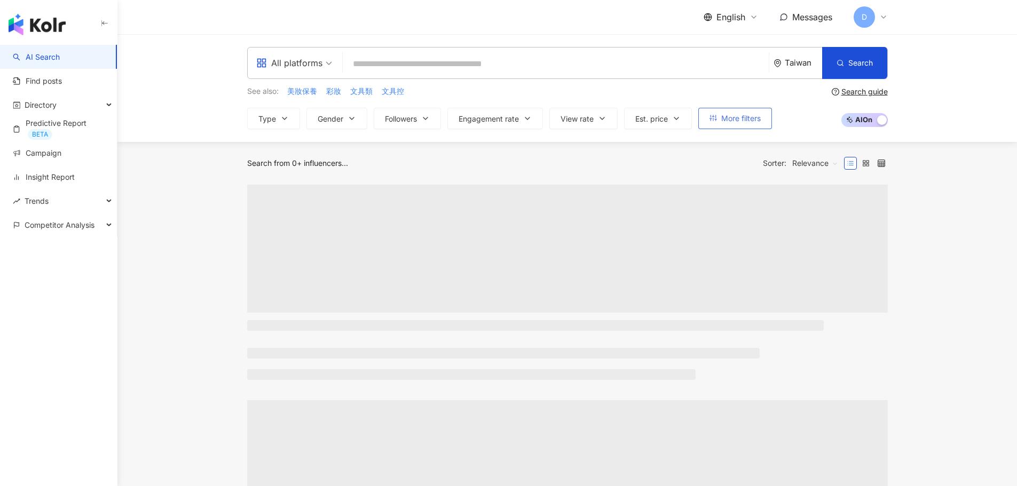
click at [736, 114] on span "More filters" at bounding box center [740, 118] width 39 height 9
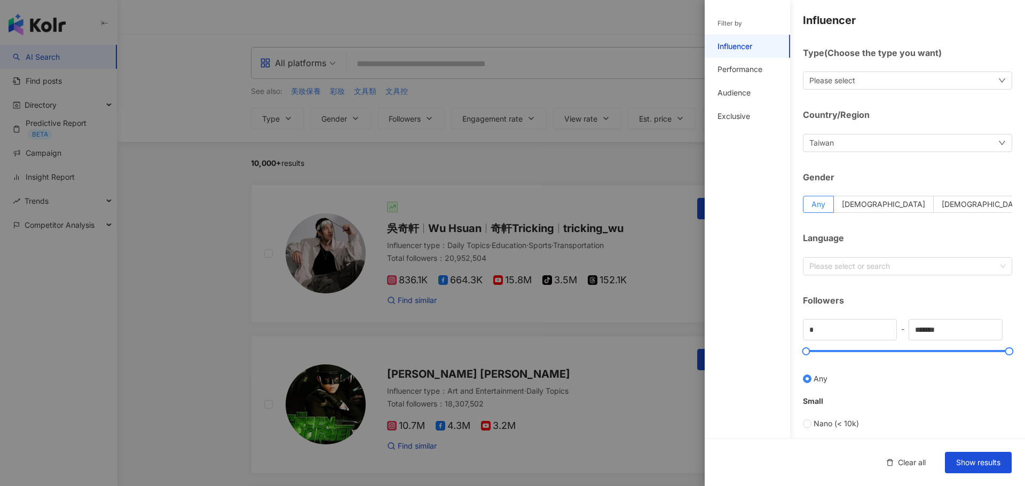
click at [684, 157] on div at bounding box center [512, 243] width 1025 height 486
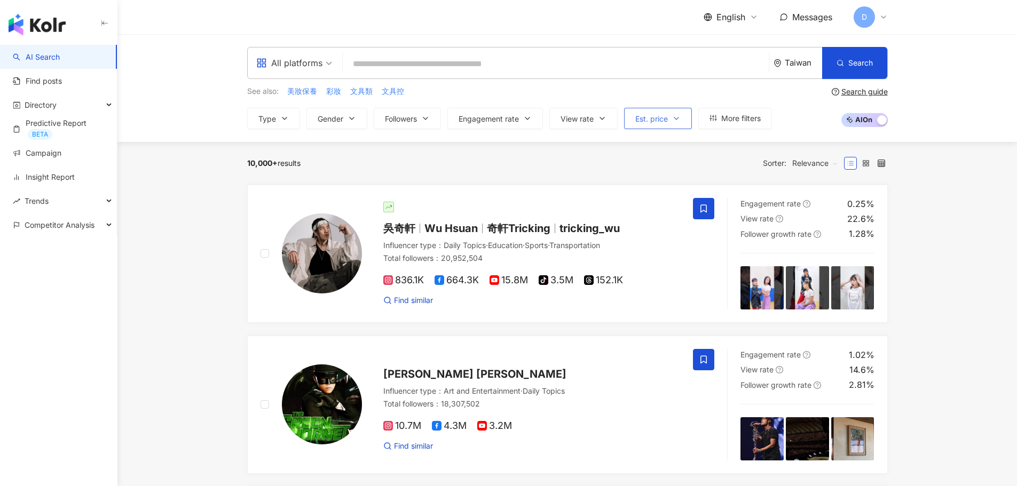
click at [672, 123] on button "Est. price" at bounding box center [658, 118] width 68 height 21
click at [675, 91] on div "See also: 美妝保養 彩妝 文具類 文具控" at bounding box center [509, 91] width 525 height 12
click at [786, 206] on span "Engagement rate" at bounding box center [770, 203] width 60 height 9
click at [830, 164] on span "Relevance" at bounding box center [815, 163] width 46 height 17
click at [819, 164] on span "Relevance" at bounding box center [815, 163] width 46 height 17
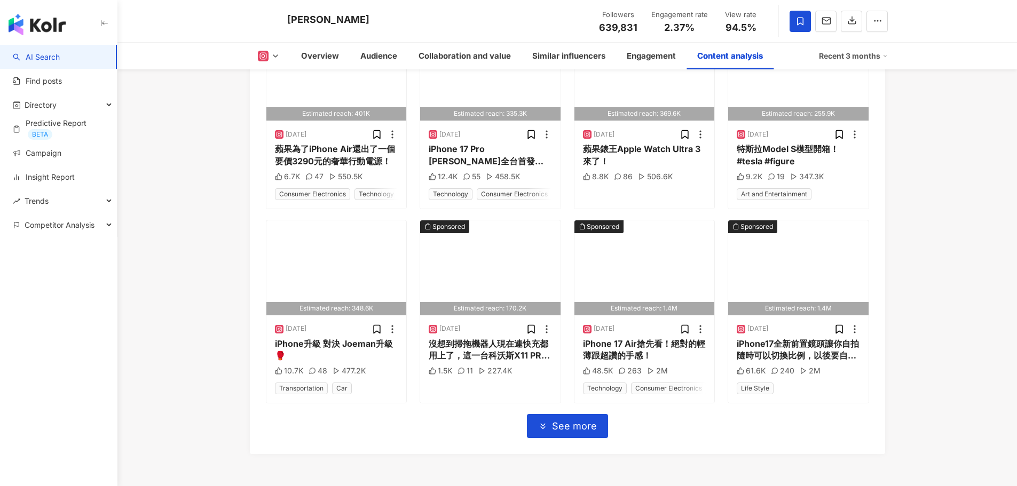
scroll to position [3823, 0]
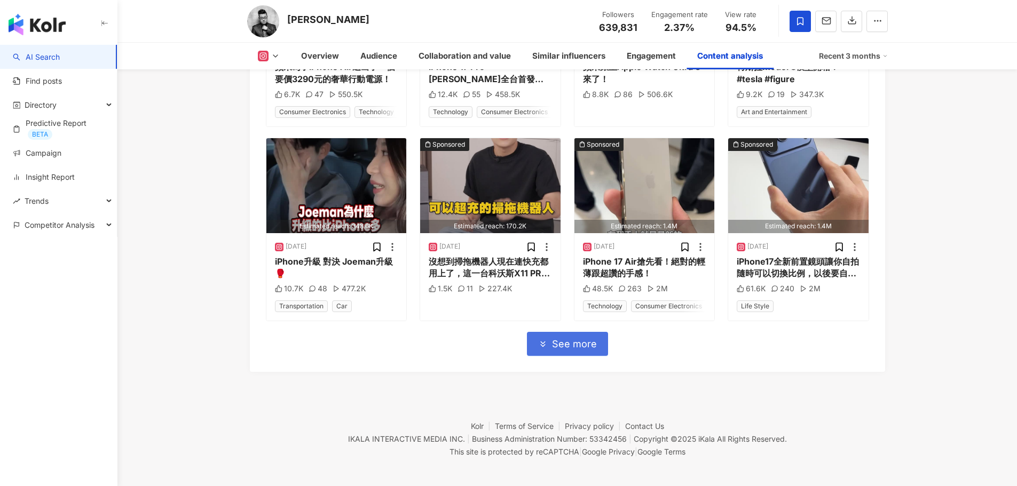
click at [575, 338] on span "See more" at bounding box center [574, 344] width 45 height 12
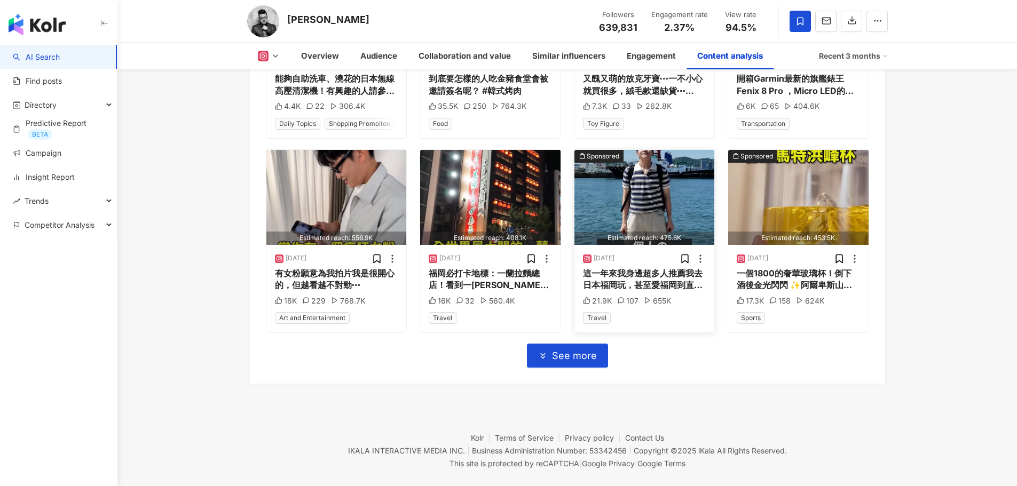
scroll to position [4415, 0]
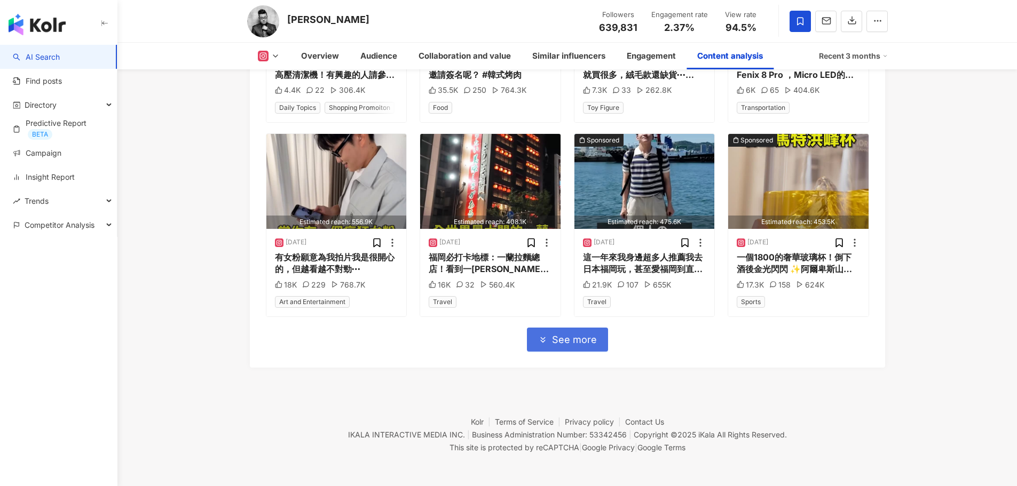
click at [573, 345] on button "See more" at bounding box center [567, 340] width 81 height 24
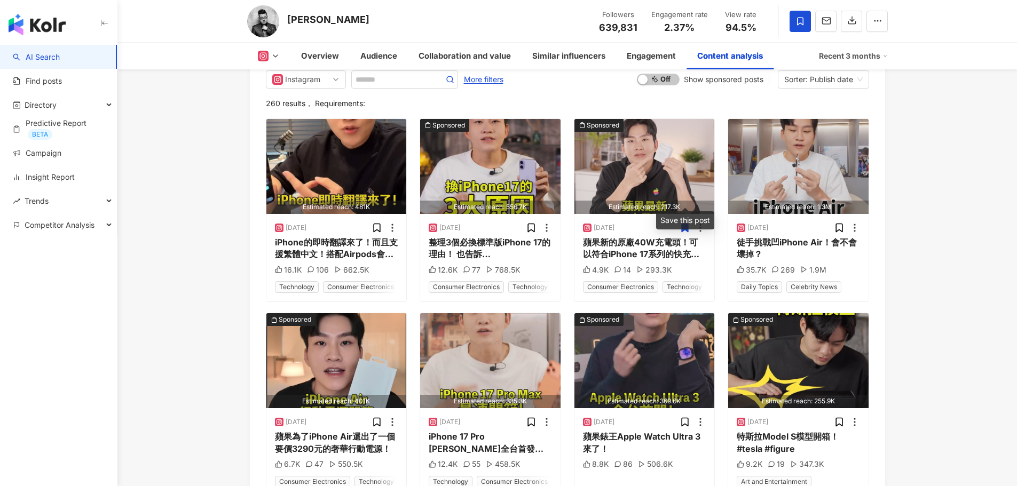
scroll to position [3454, 0]
